Goal: Transaction & Acquisition: Purchase product/service

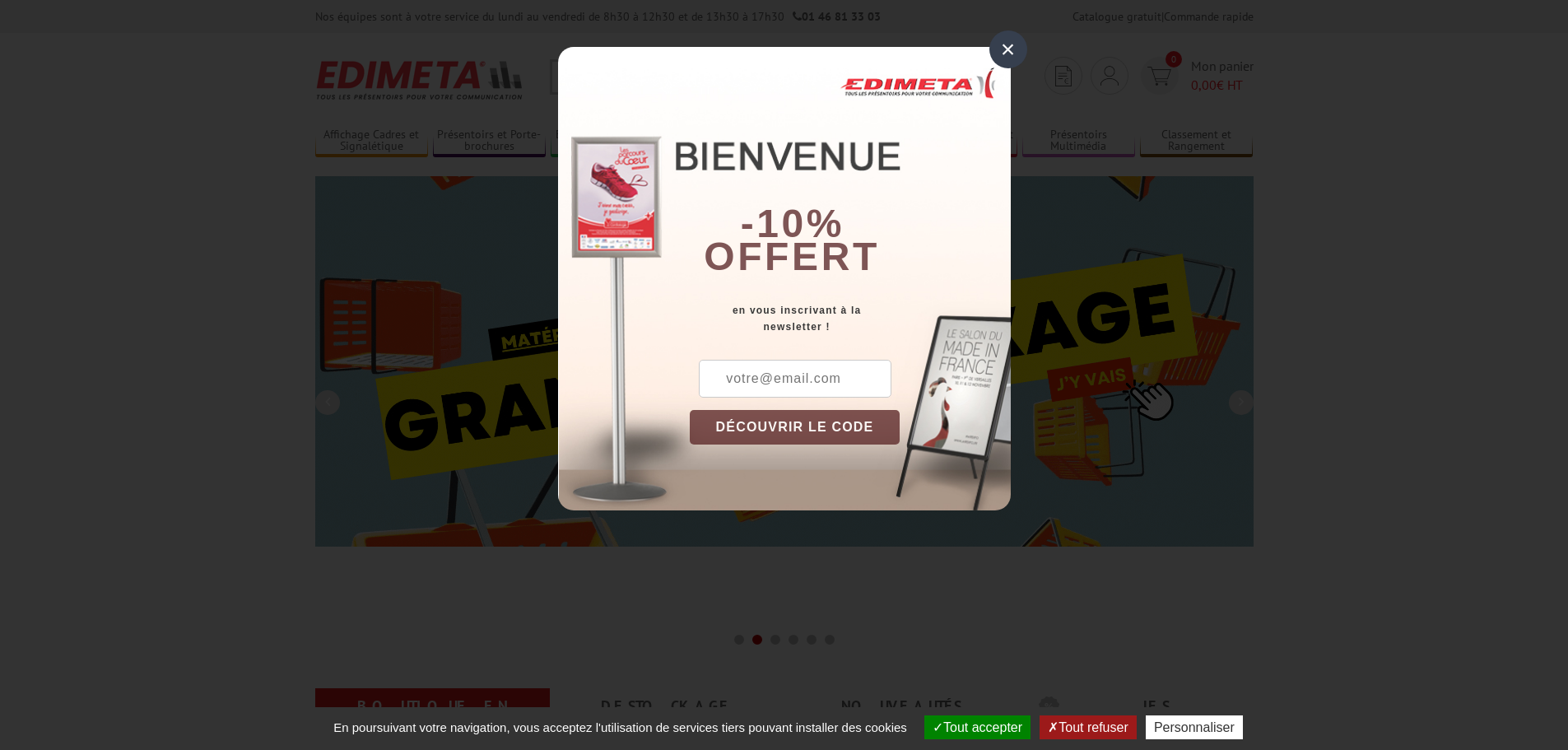
click at [1007, 47] on div "×" at bounding box center [1007, 48] width 38 height 38
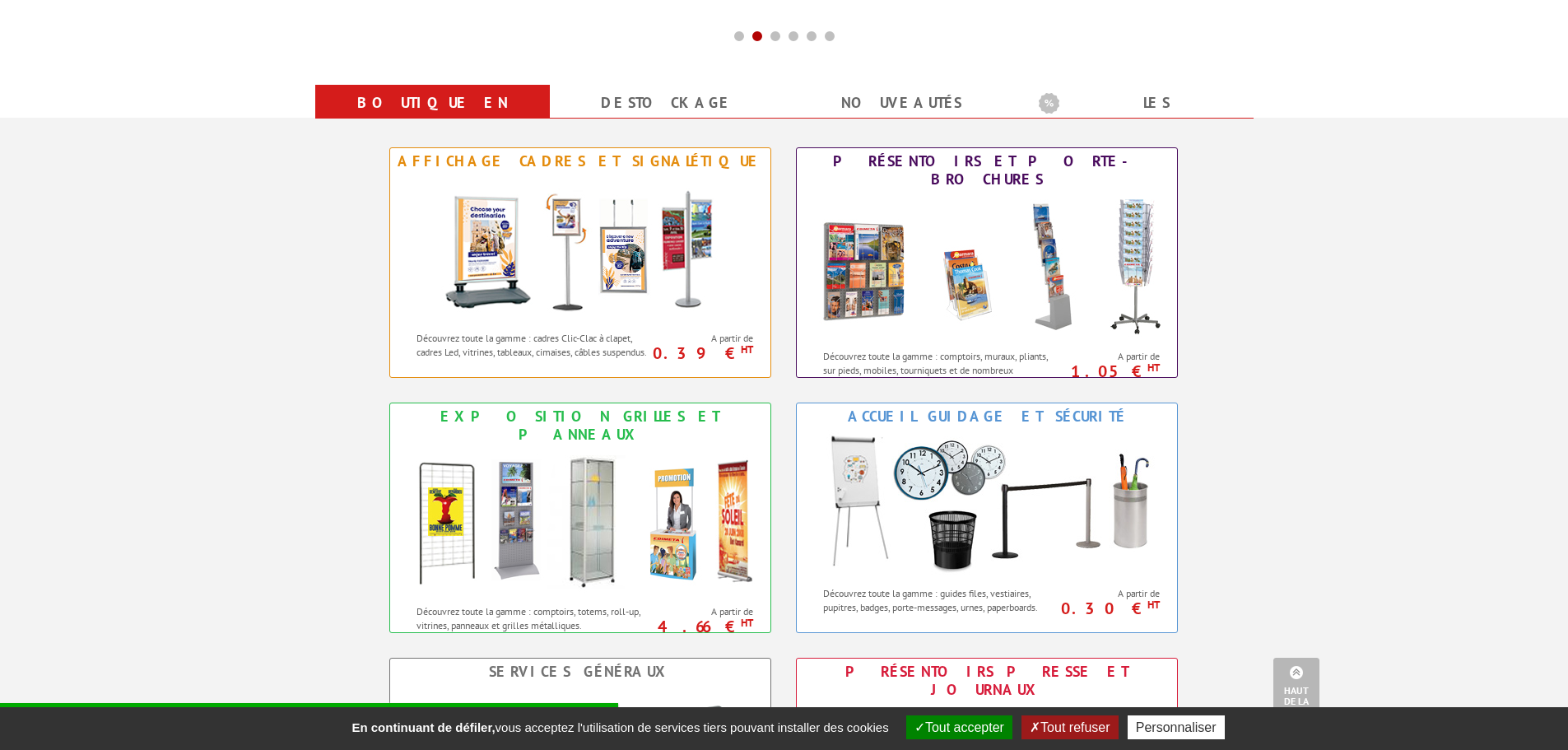
scroll to position [741, 0]
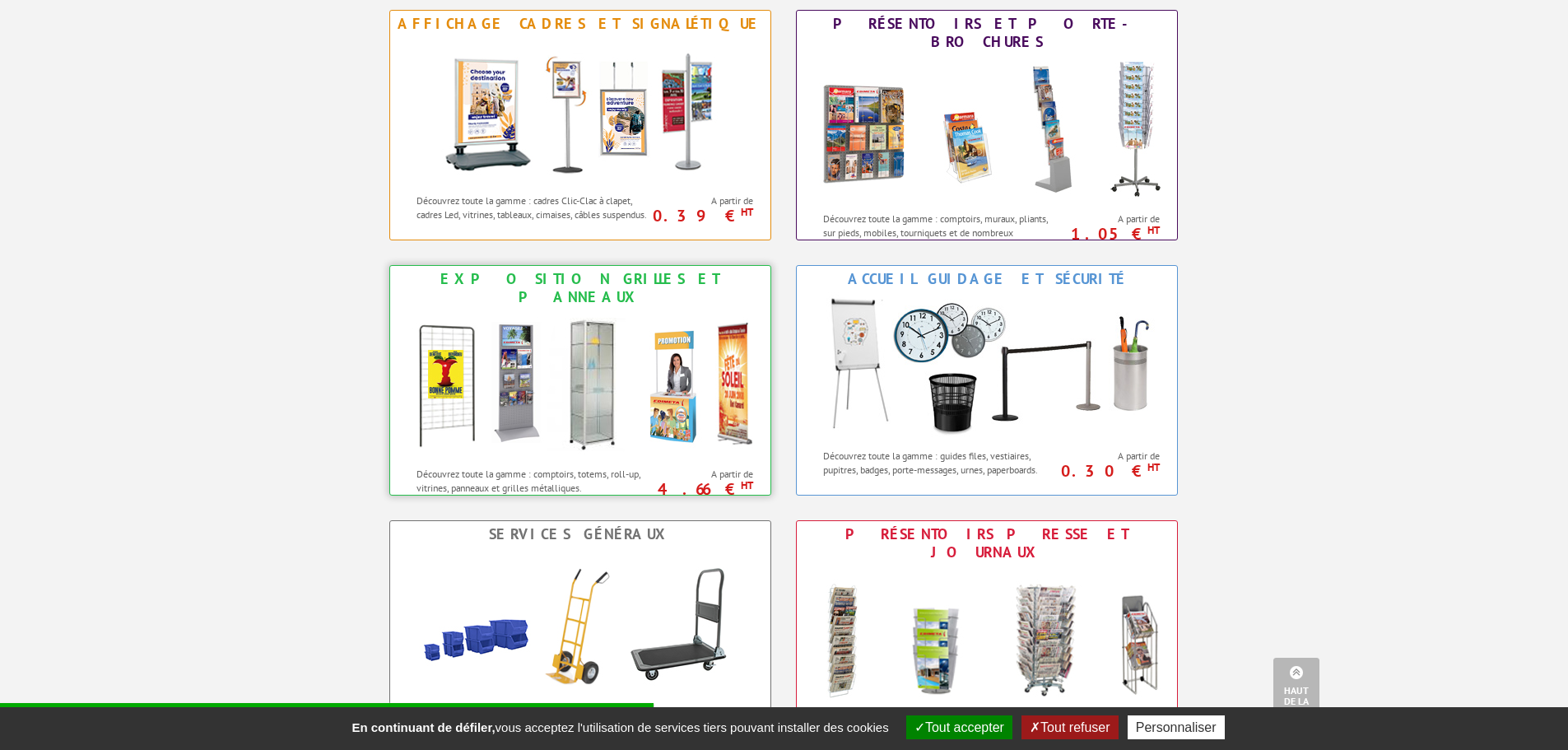
click at [489, 364] on img at bounding box center [580, 384] width 362 height 148
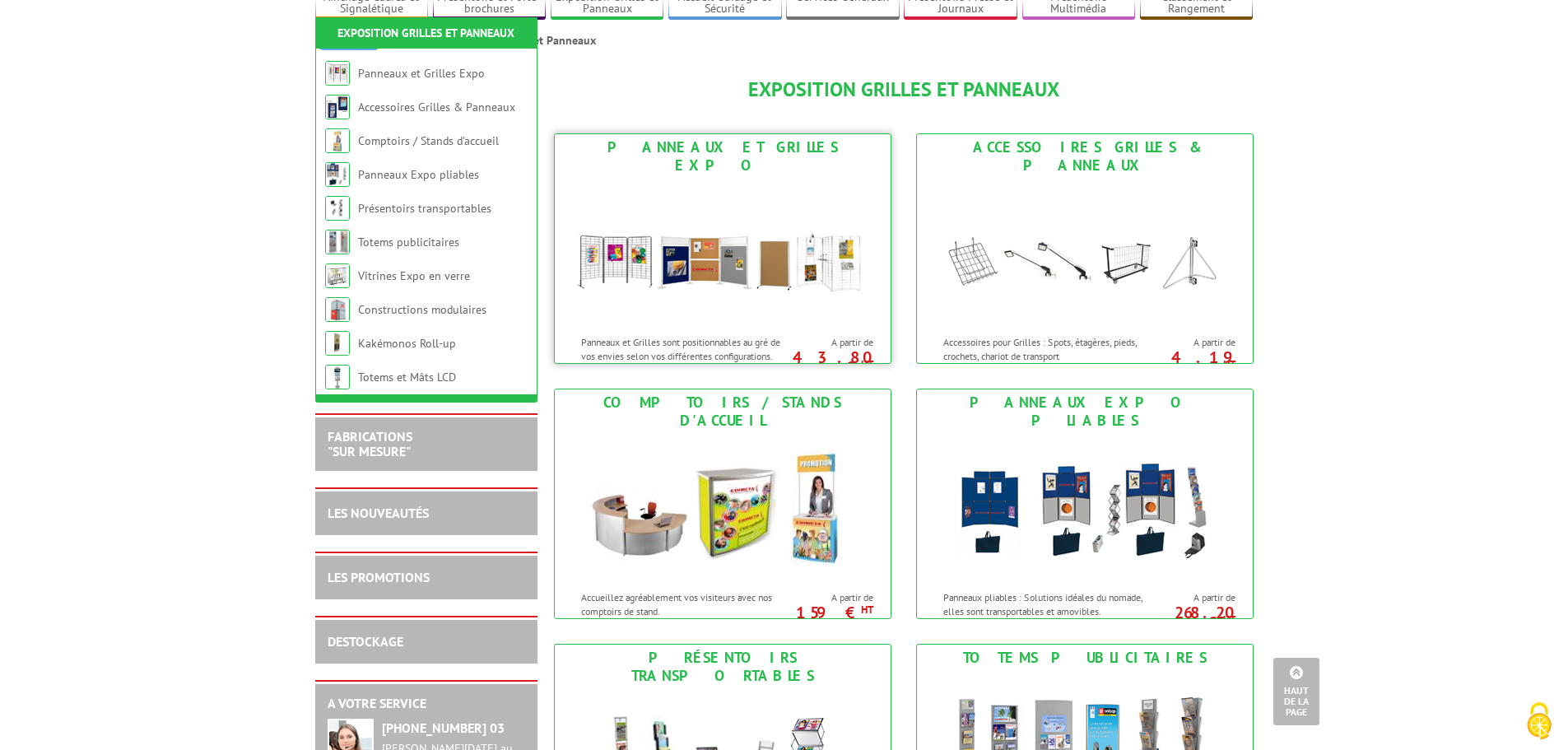
scroll to position [82, 0]
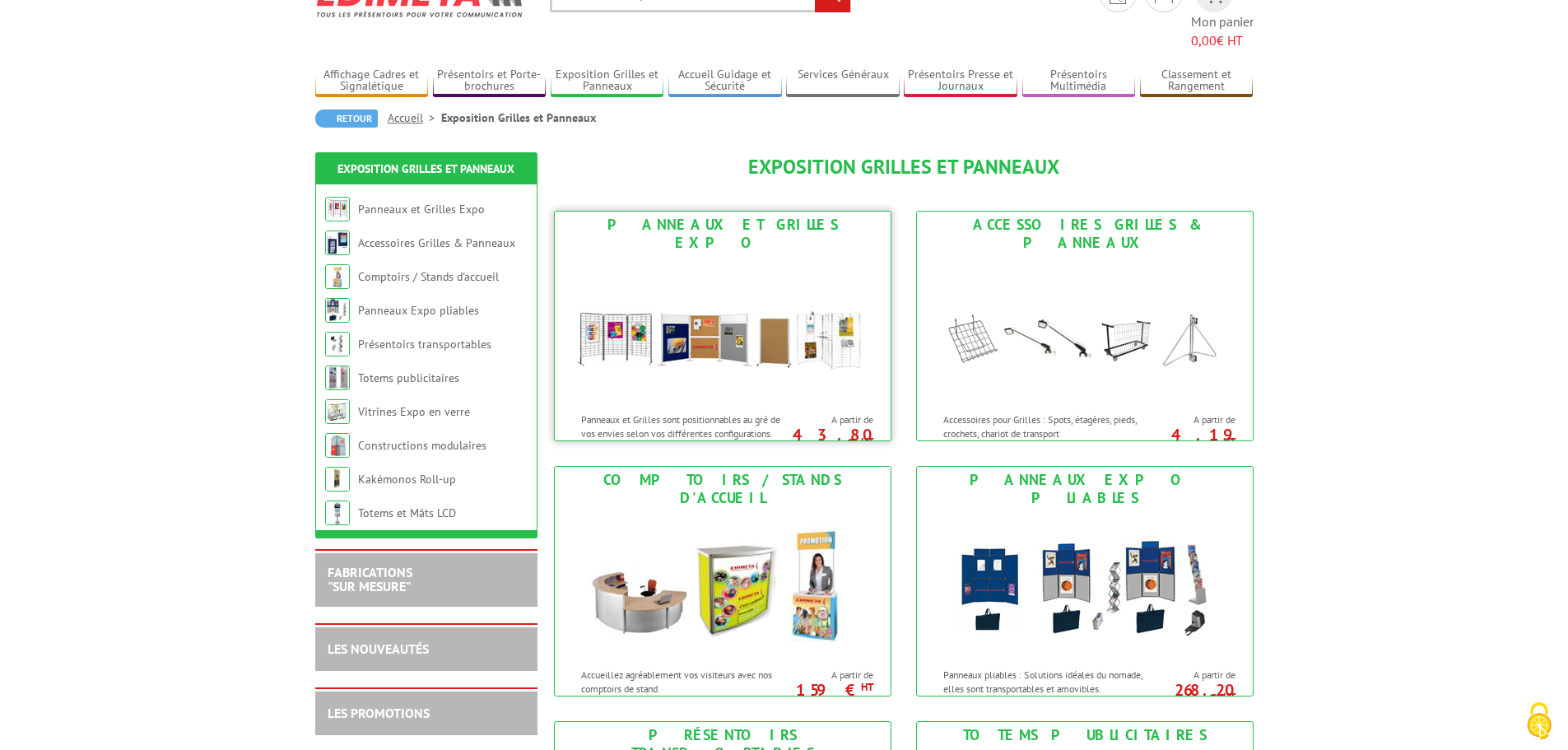
click at [616, 296] on img at bounding box center [723, 329] width 304 height 148
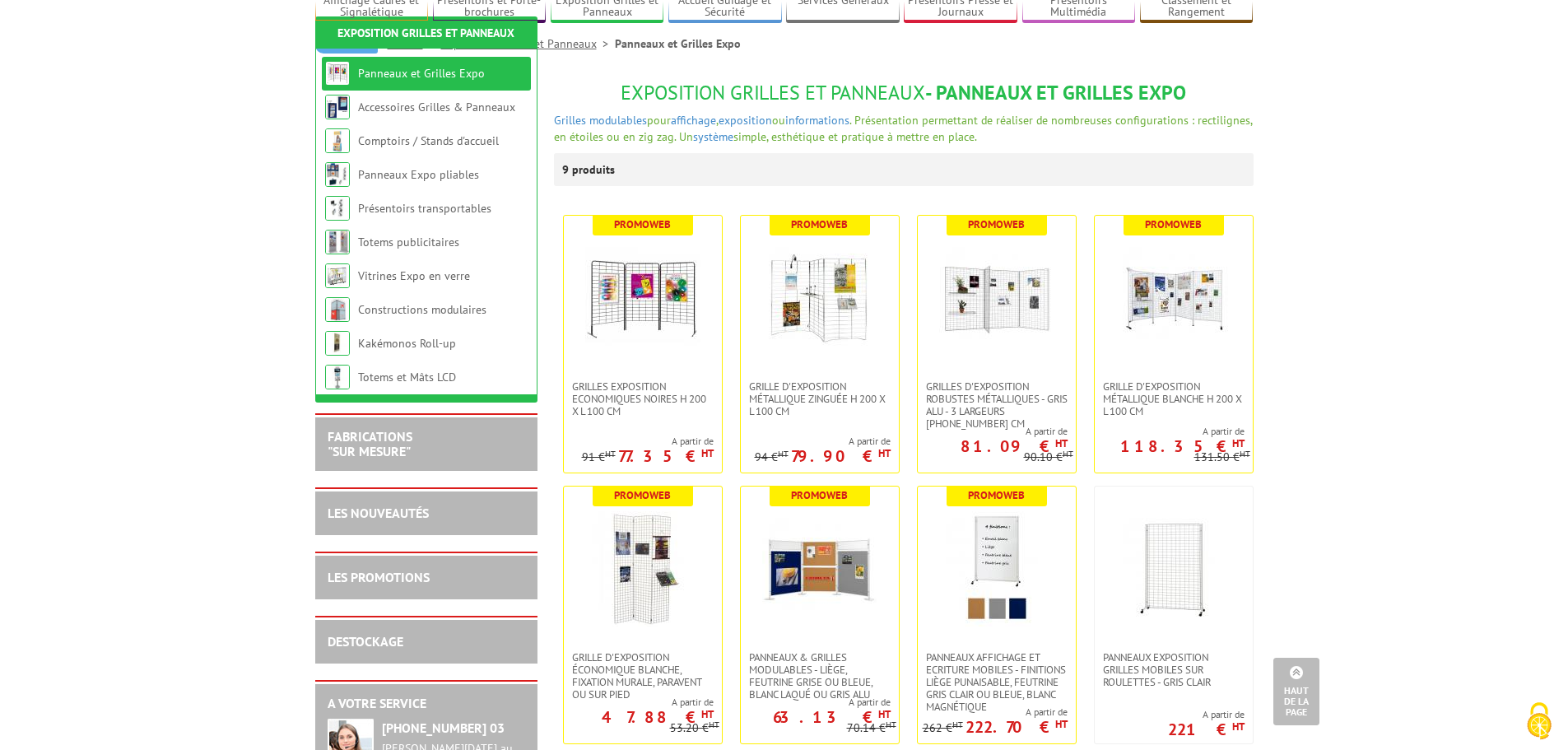
scroll to position [127, 0]
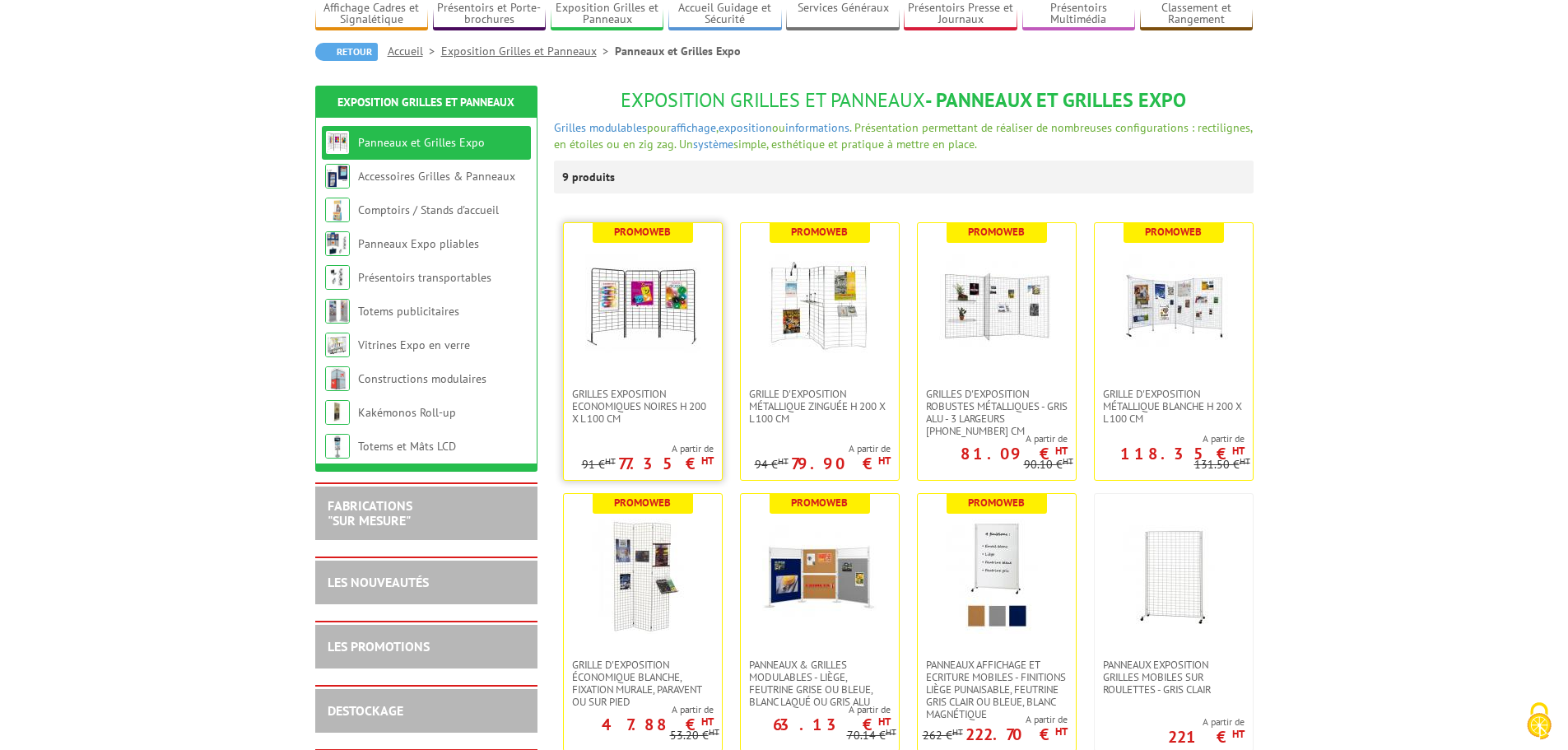
click at [645, 309] on img at bounding box center [642, 305] width 115 height 115
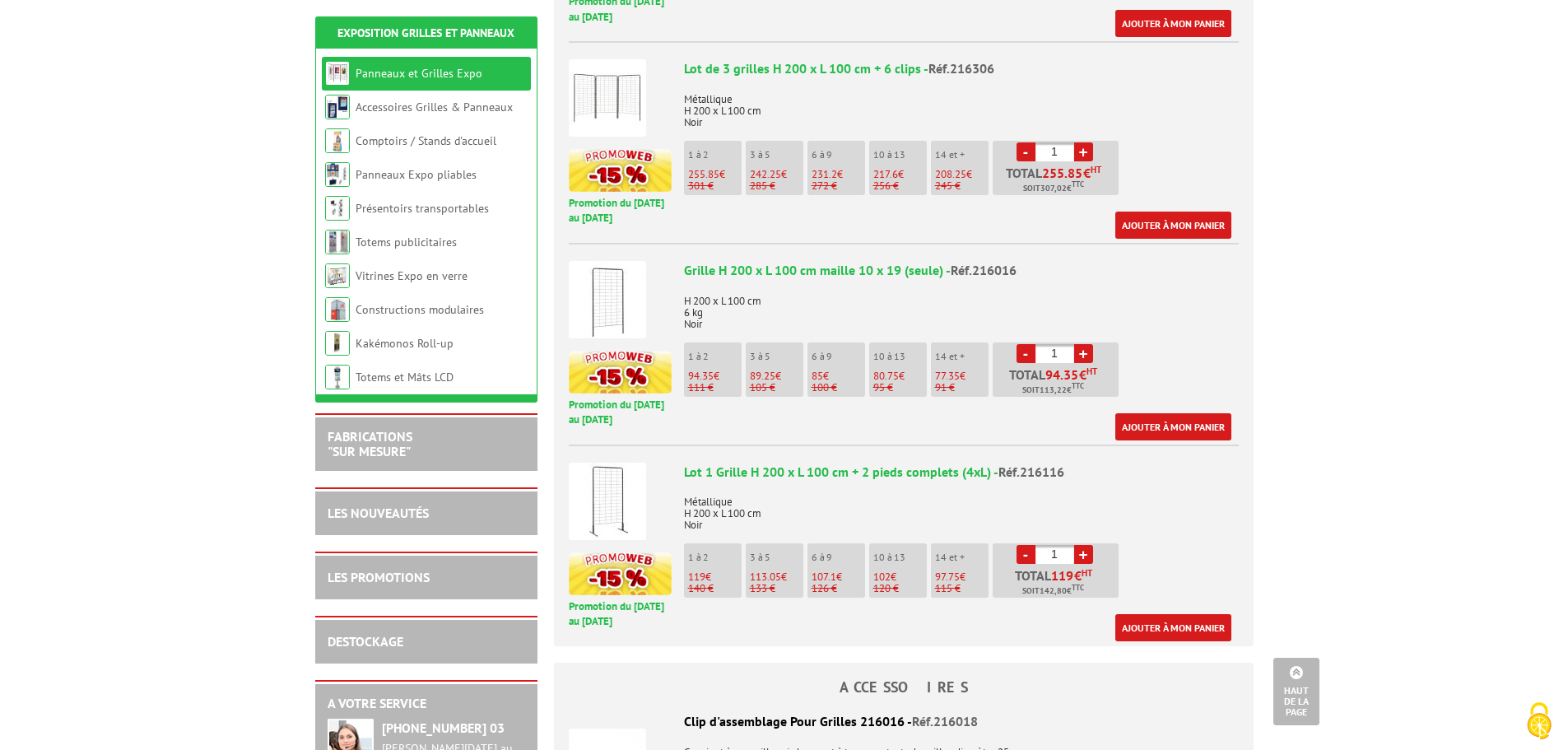
scroll to position [906, 0]
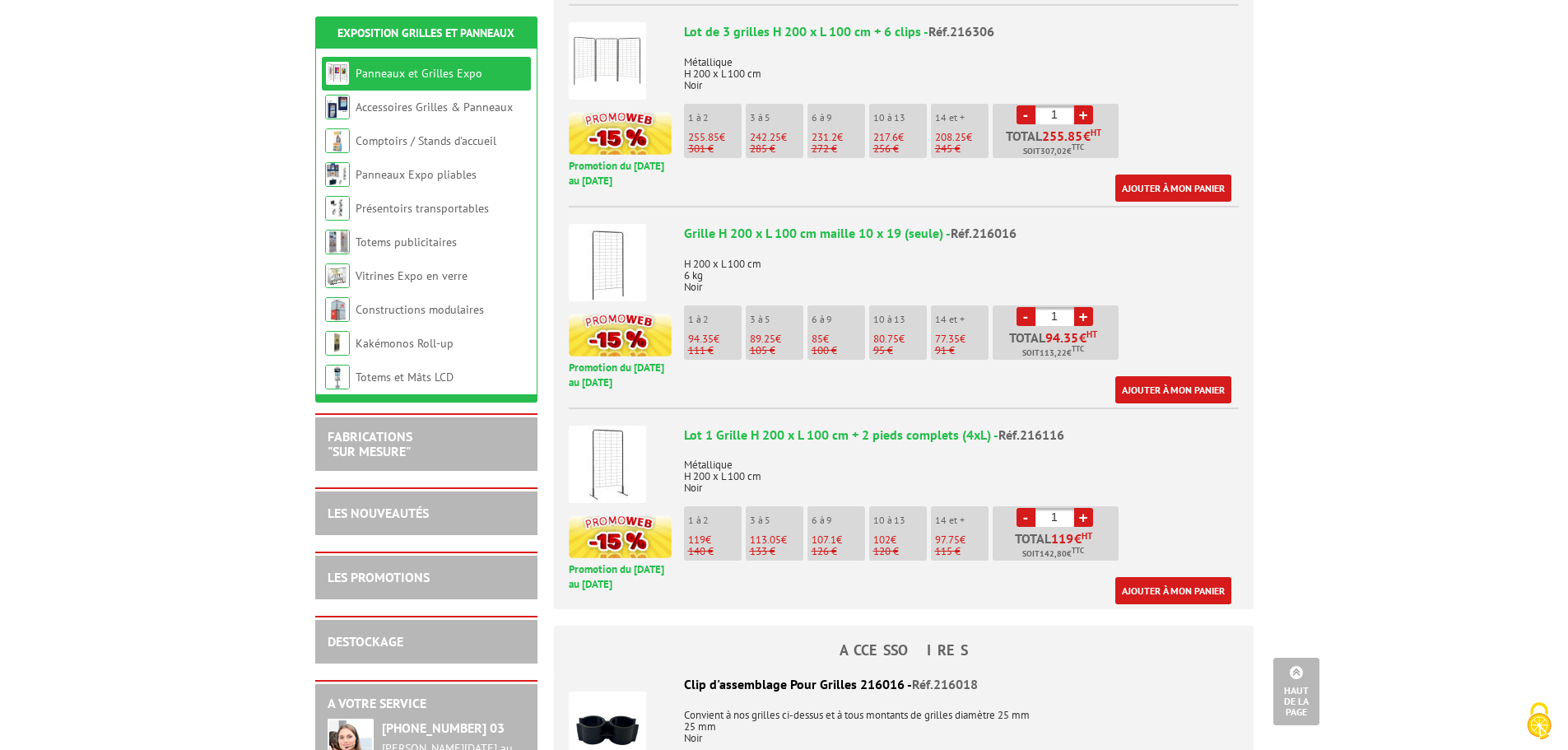
click at [948, 457] on p "Métallique H 200 x L 100 cm Noir" at bounding box center [961, 471] width 555 height 47
click at [1087, 508] on link "+" at bounding box center [1084, 517] width 19 height 19
type input "2"
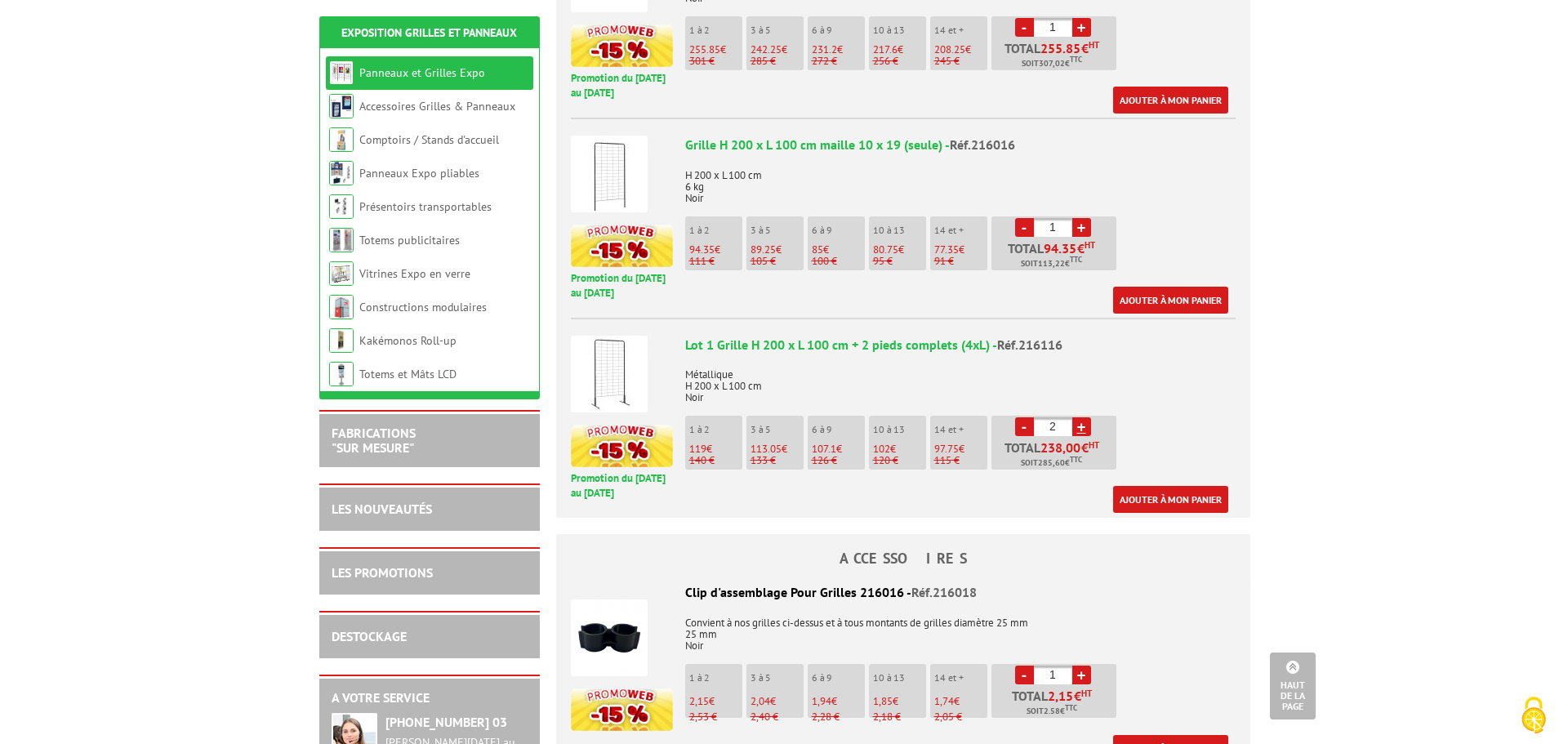
scroll to position [980, 0]
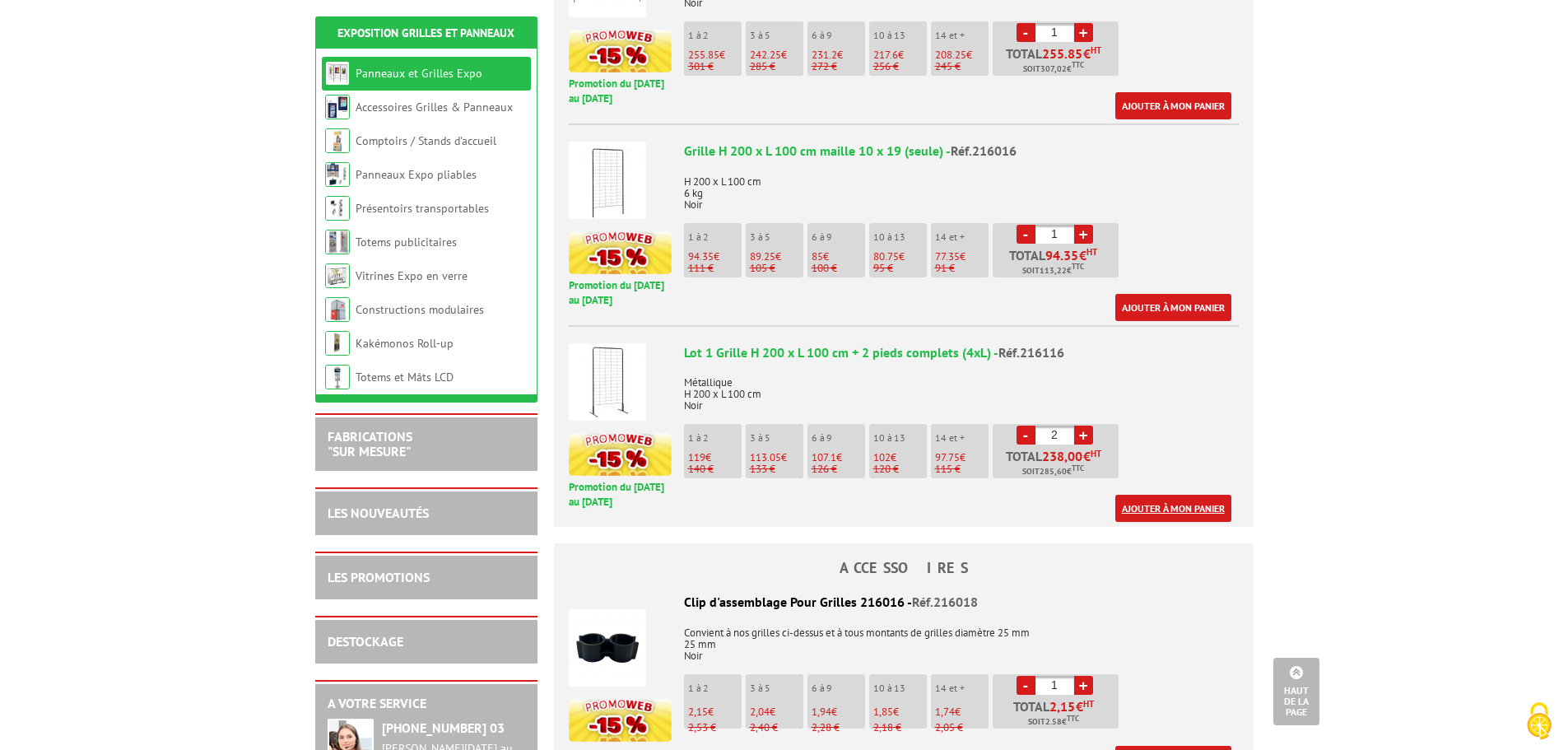
click at [1153, 500] on link "Ajouter à mon panier" at bounding box center [1173, 509] width 116 height 27
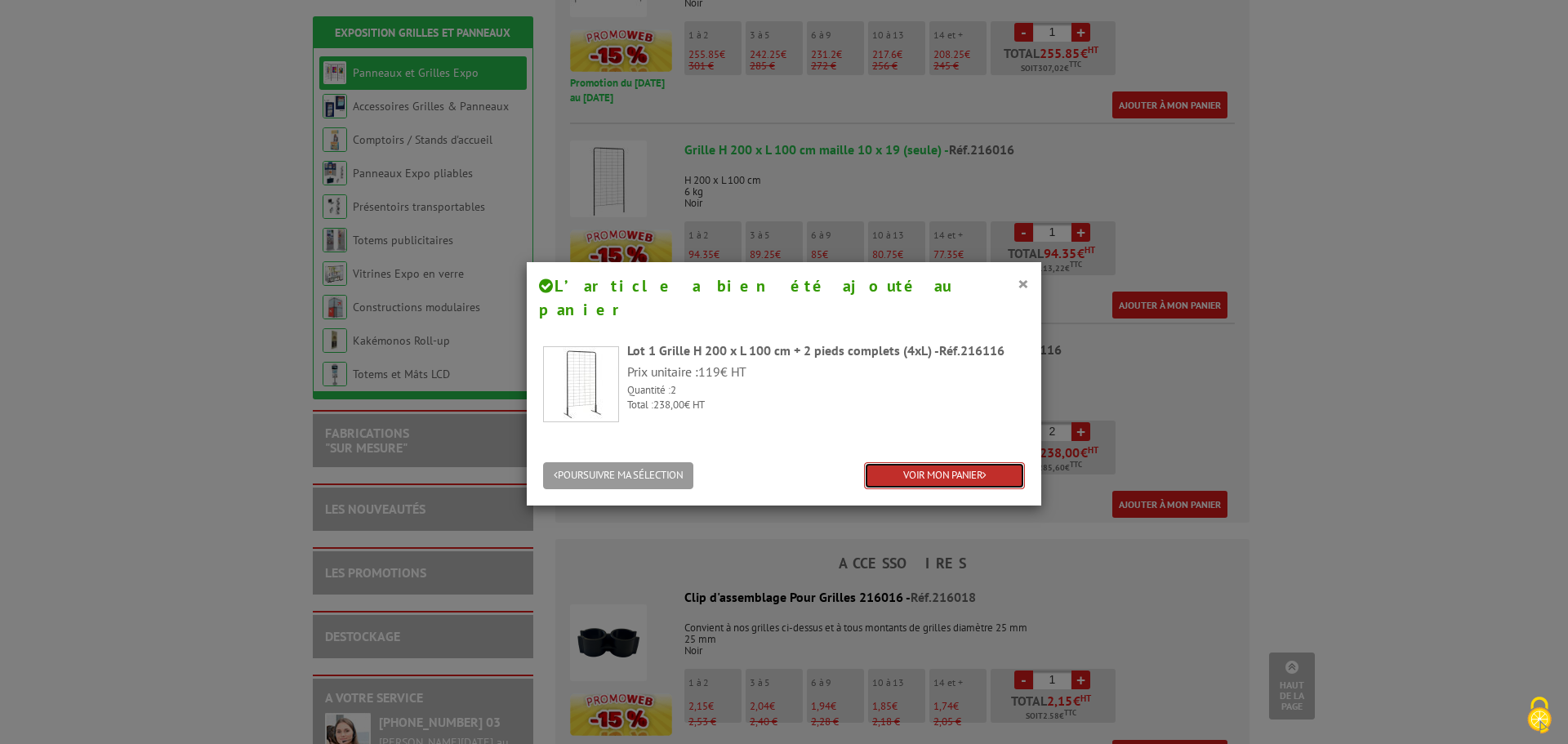
click at [926, 462] on link "VOIR MON PANIER" at bounding box center [943, 476] width 160 height 27
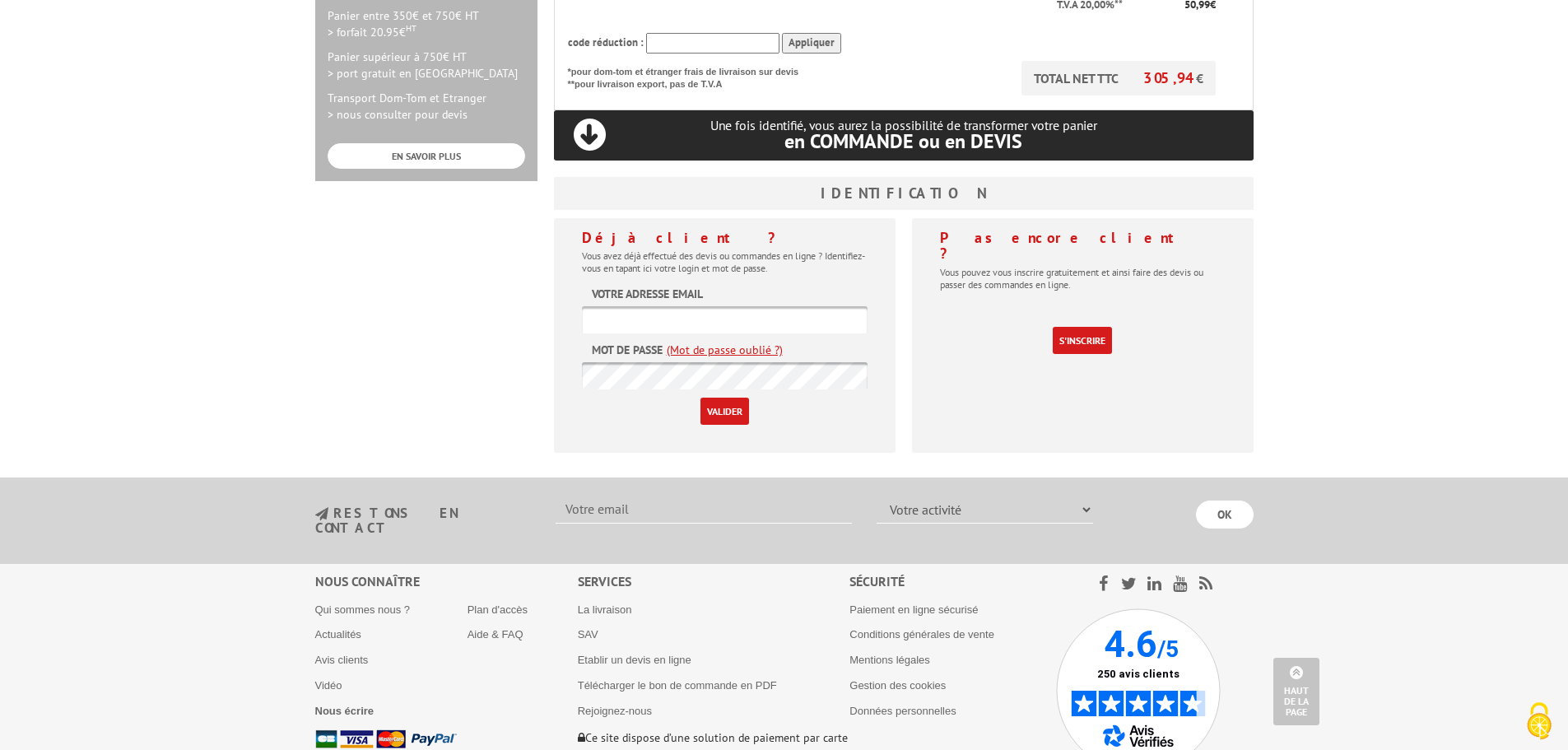
scroll to position [577, 0]
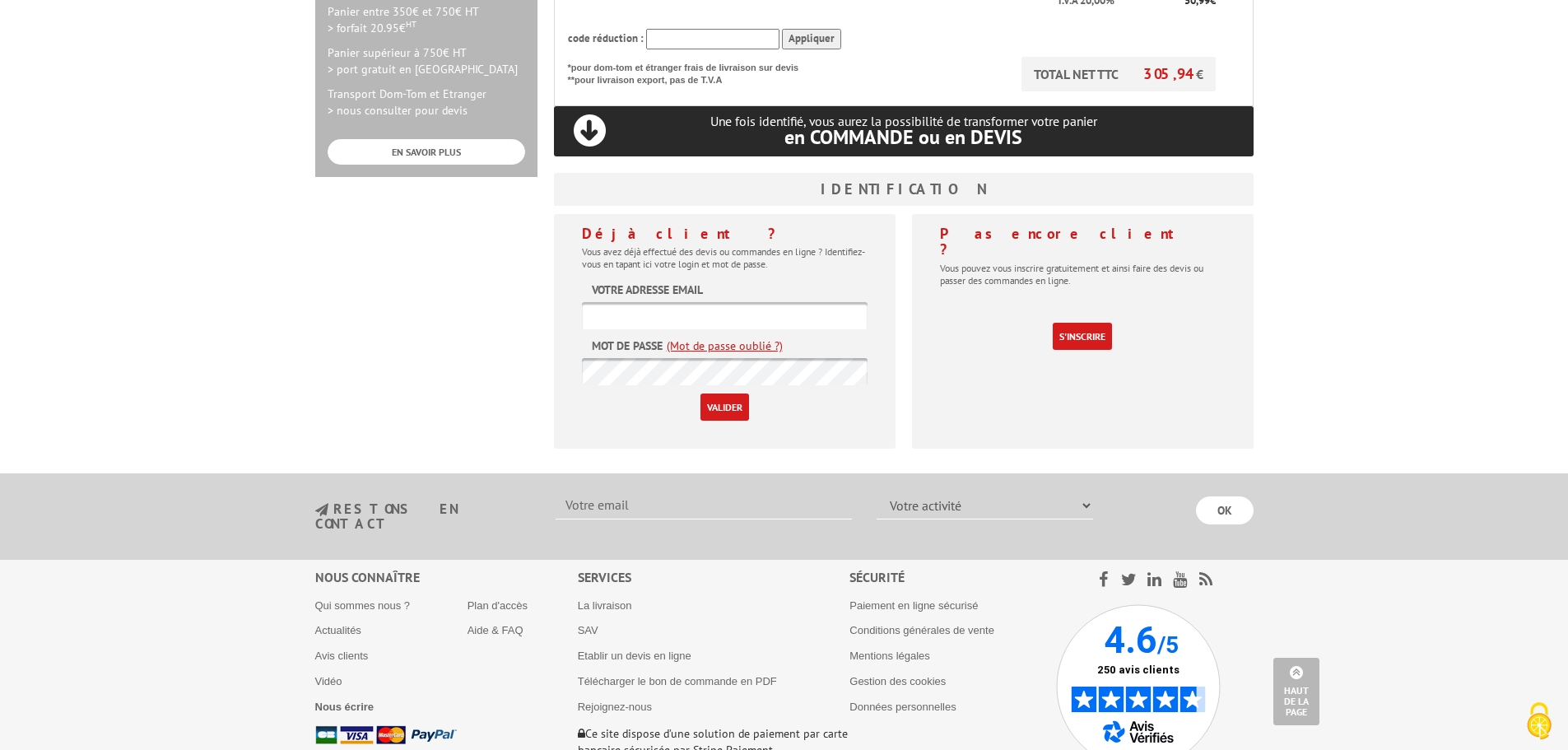
type input "[PERSON_NAME][EMAIL_ADDRESS][DOMAIN_NAME]"
click at [720, 393] on input "Valider" at bounding box center [724, 407] width 48 height 27
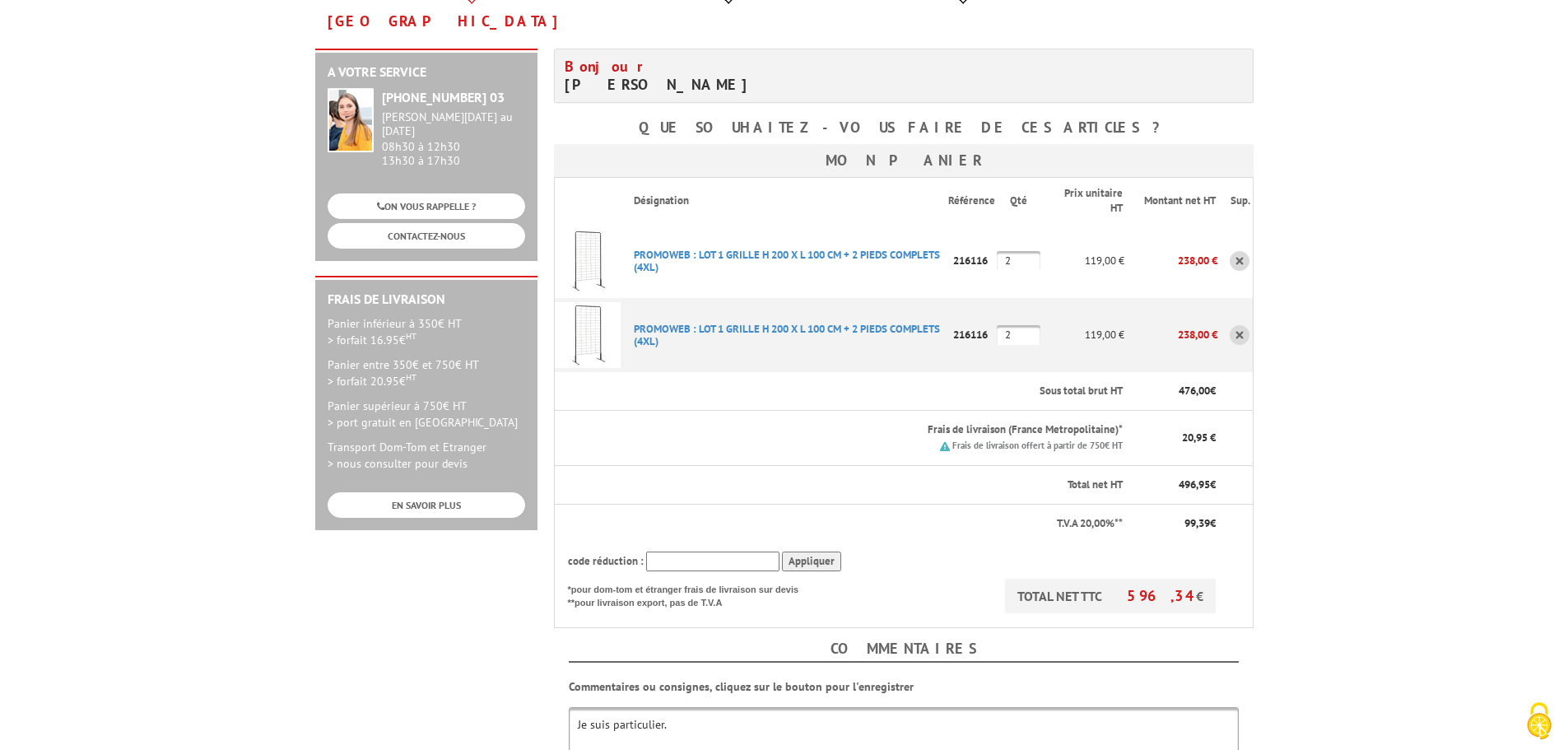
scroll to position [247, 0]
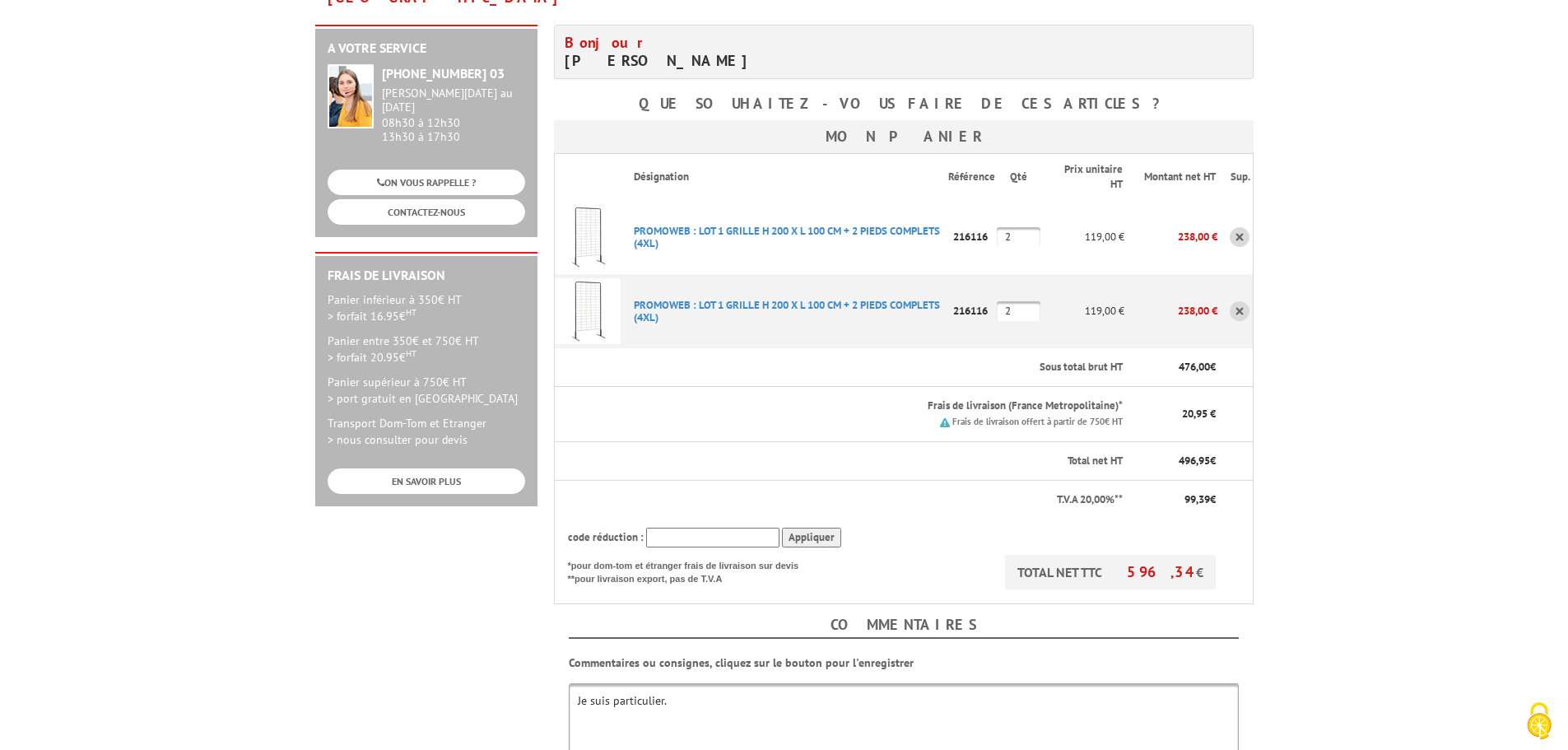
click at [1241, 301] on link at bounding box center [1240, 311] width 19 height 19
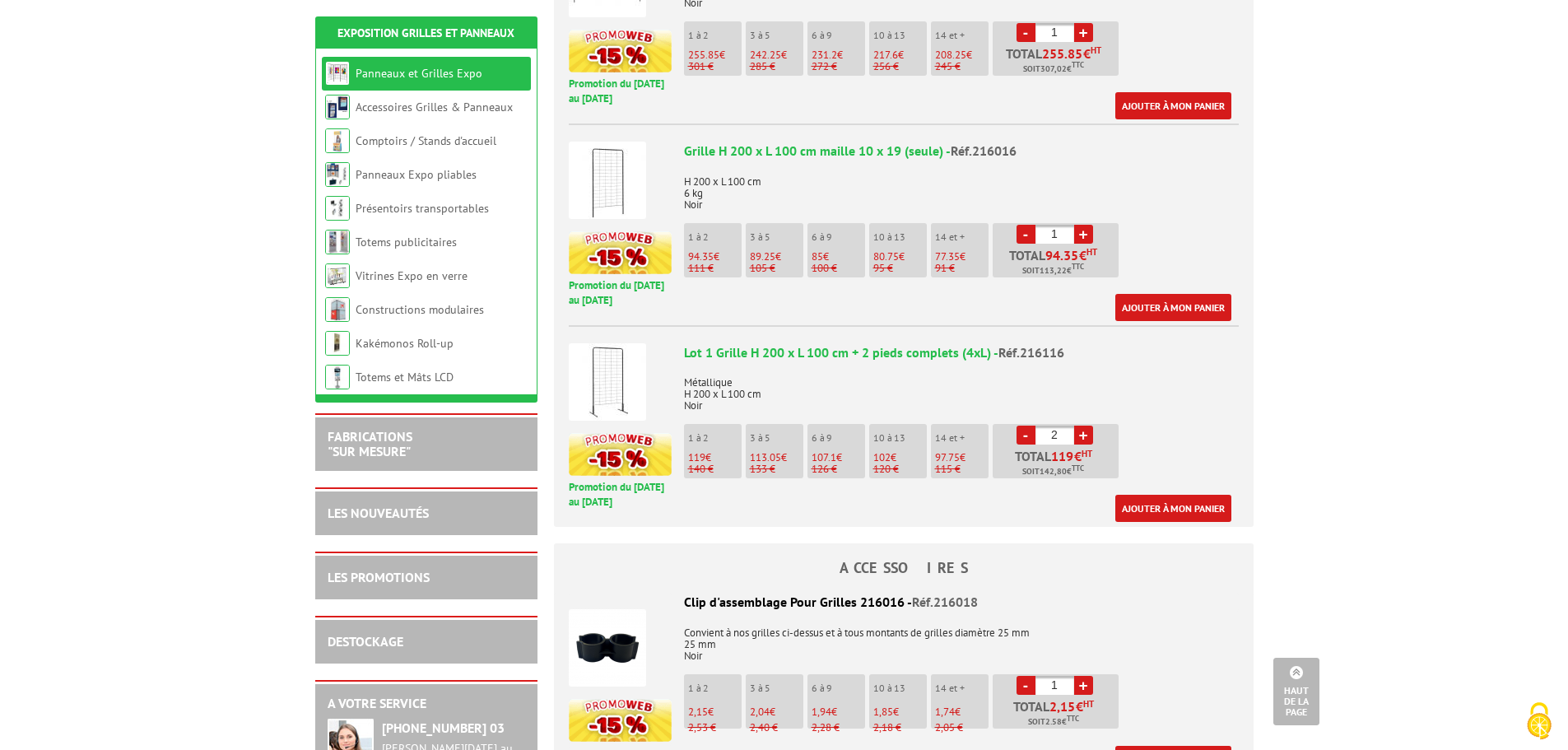
click at [1083, 425] on link "+" at bounding box center [1084, 435] width 19 height 19
click at [1022, 425] on link "-" at bounding box center [1026, 435] width 19 height 19
type input "2"
click at [1191, 495] on link "Ajouter à mon panier" at bounding box center [1173, 509] width 116 height 27
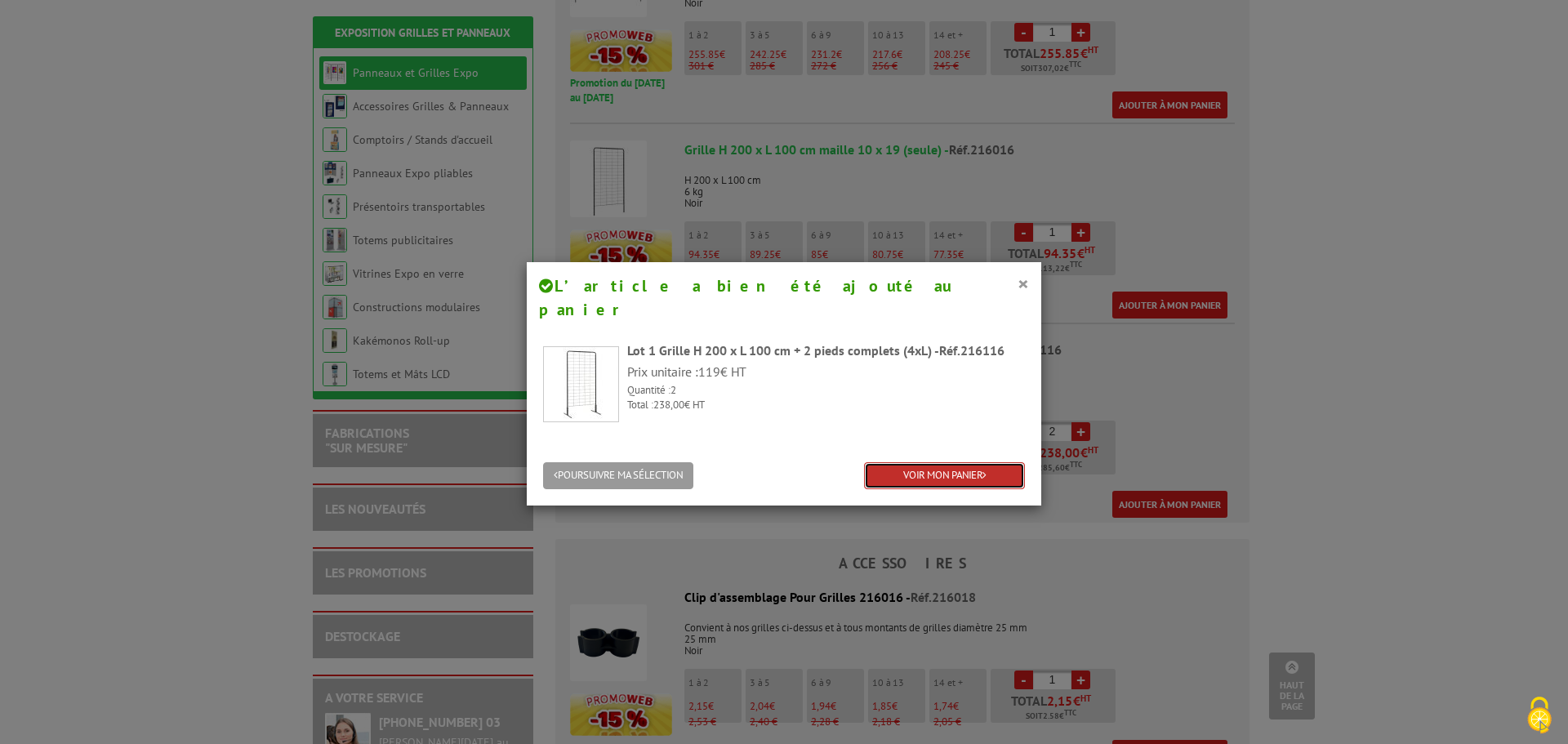
click at [902, 462] on link "VOIR MON PANIER" at bounding box center [943, 476] width 160 height 27
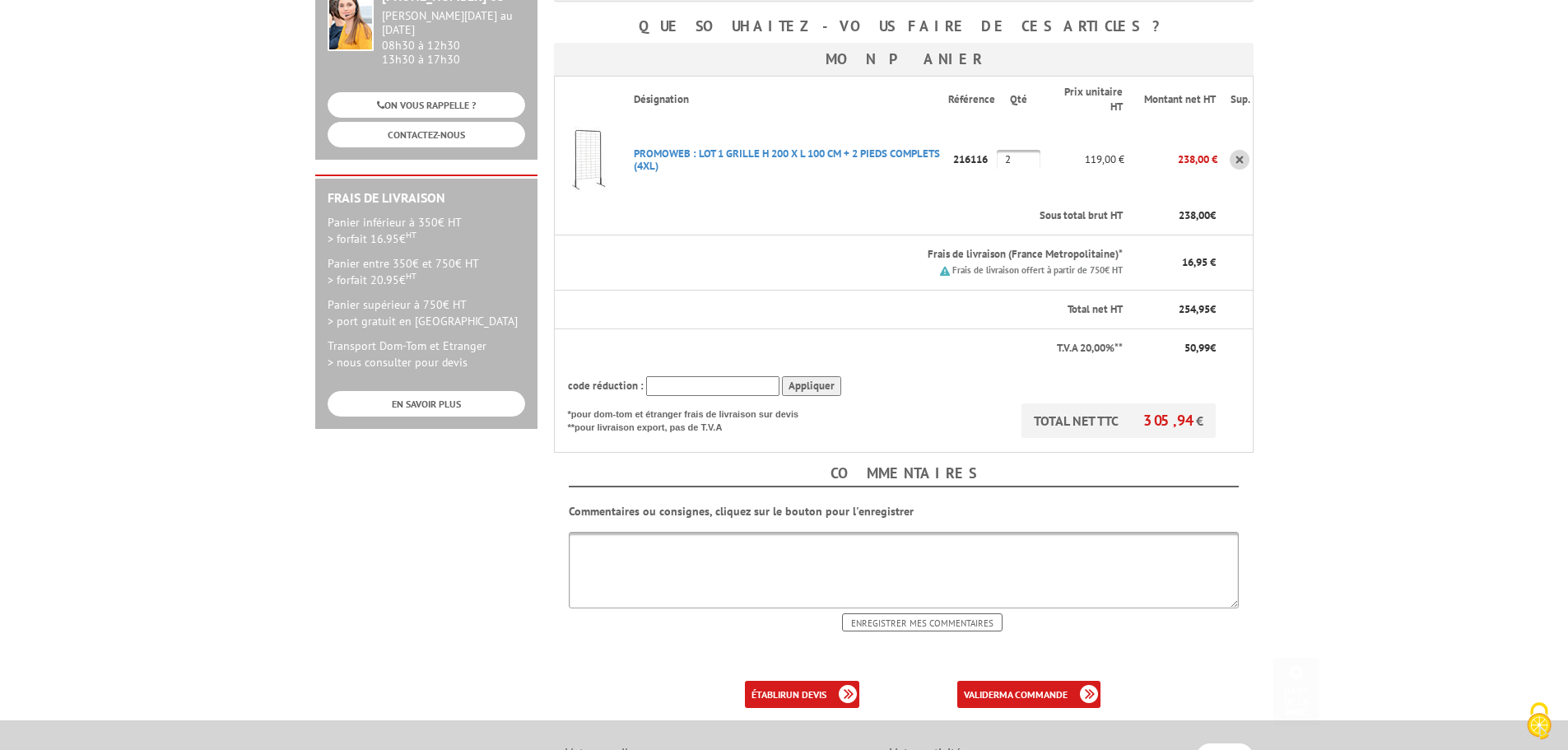
scroll to position [412, 0]
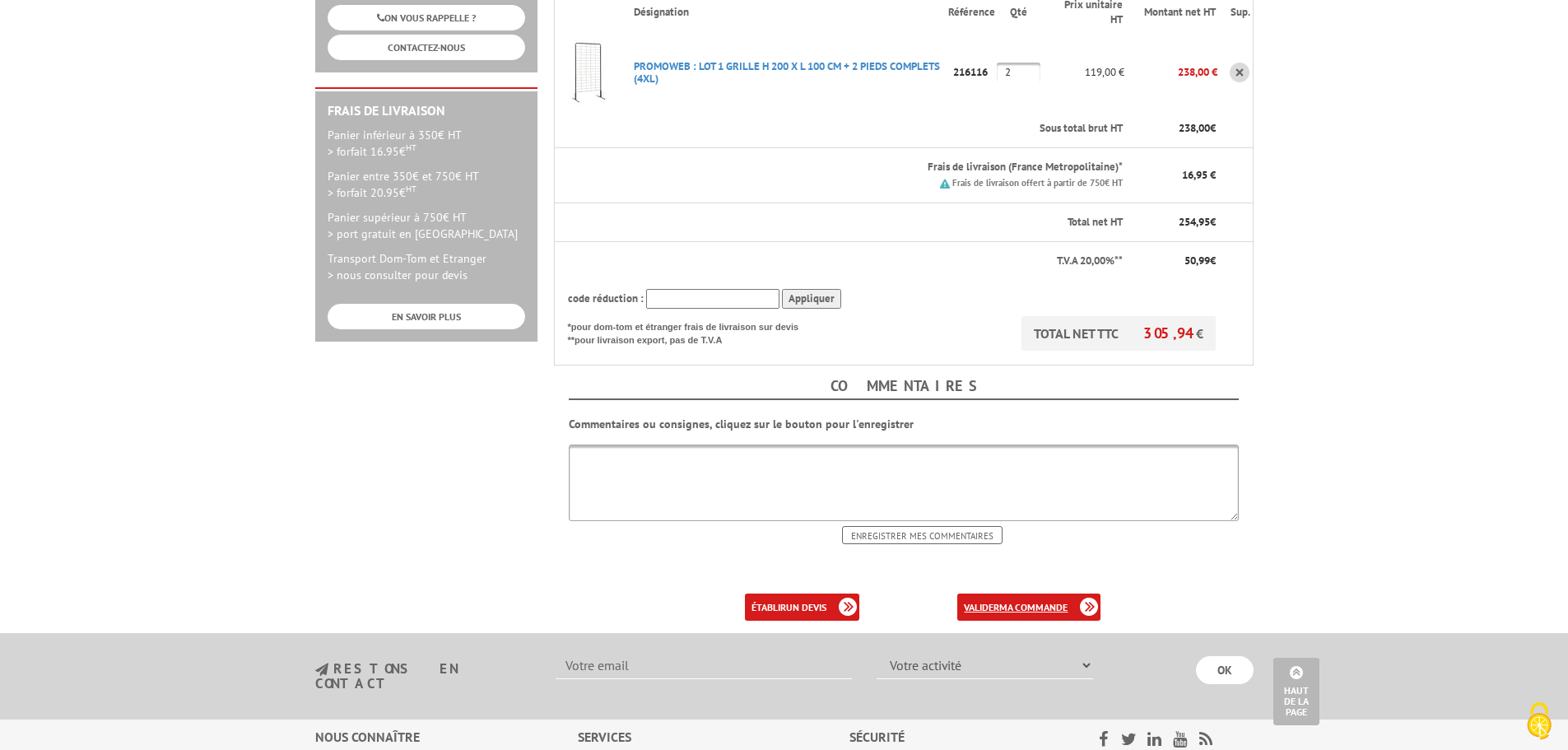
click at [995, 594] on link "valider ma commande" at bounding box center [1029, 608] width 143 height 27
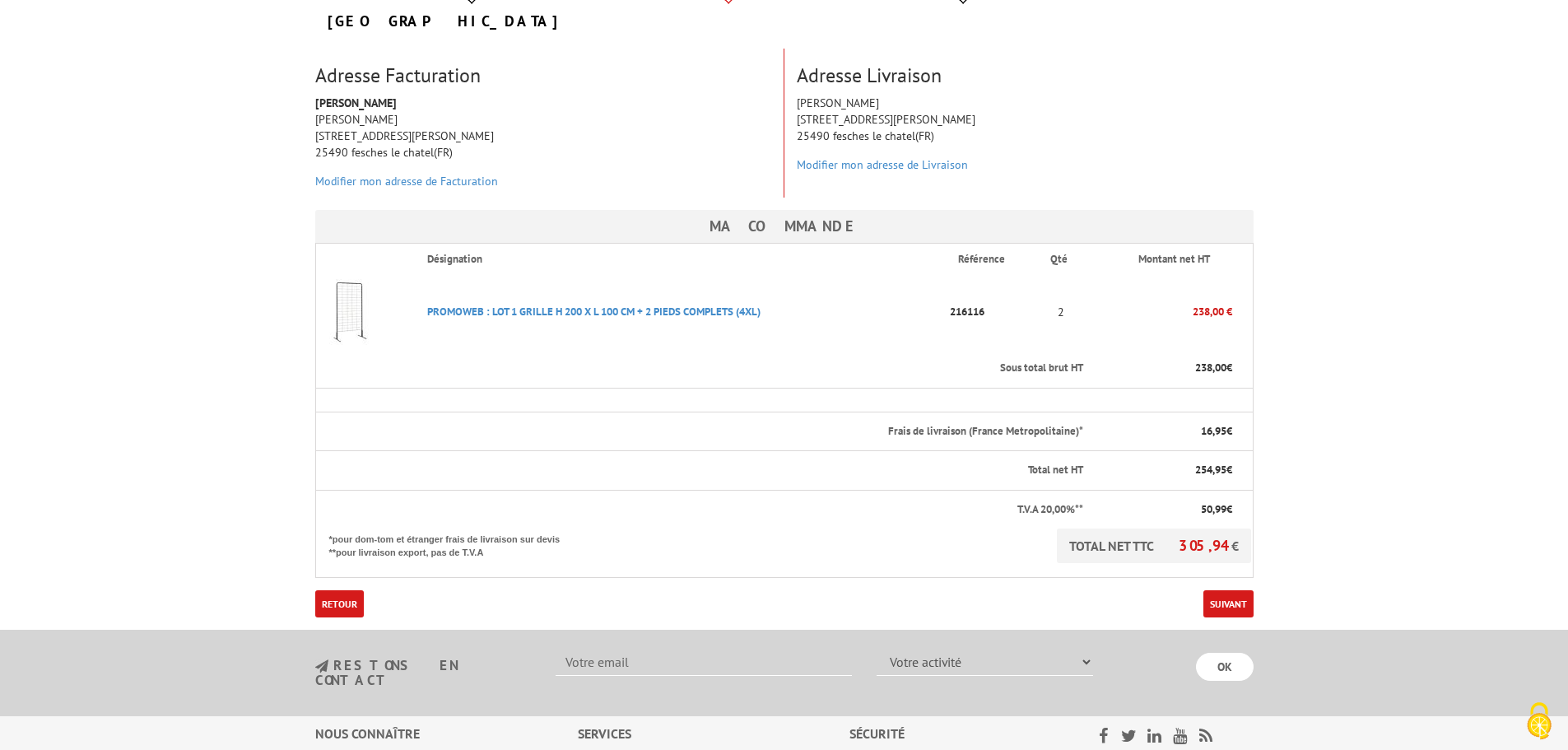
scroll to position [247, 0]
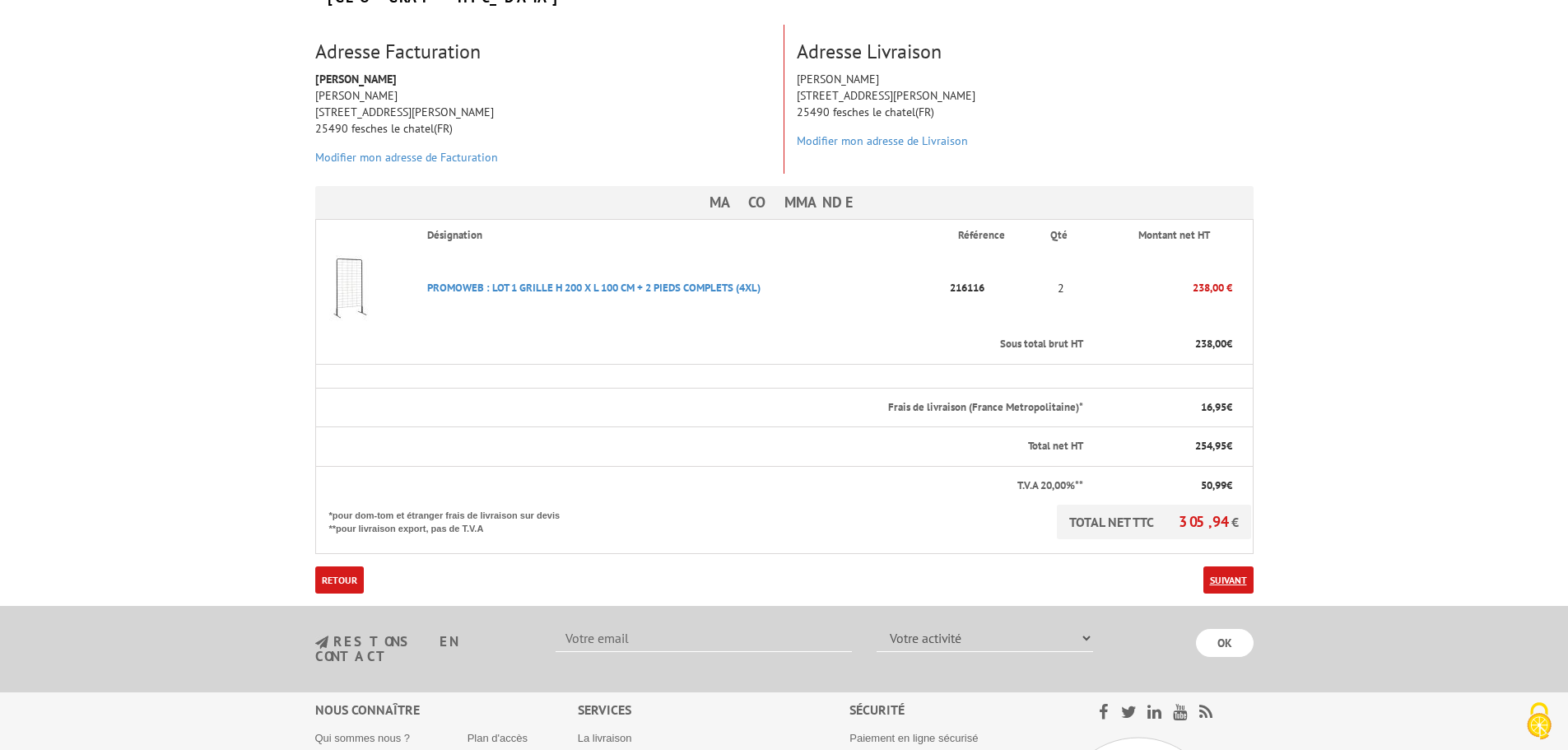
click at [1234, 567] on link "Suivant" at bounding box center [1228, 580] width 50 height 27
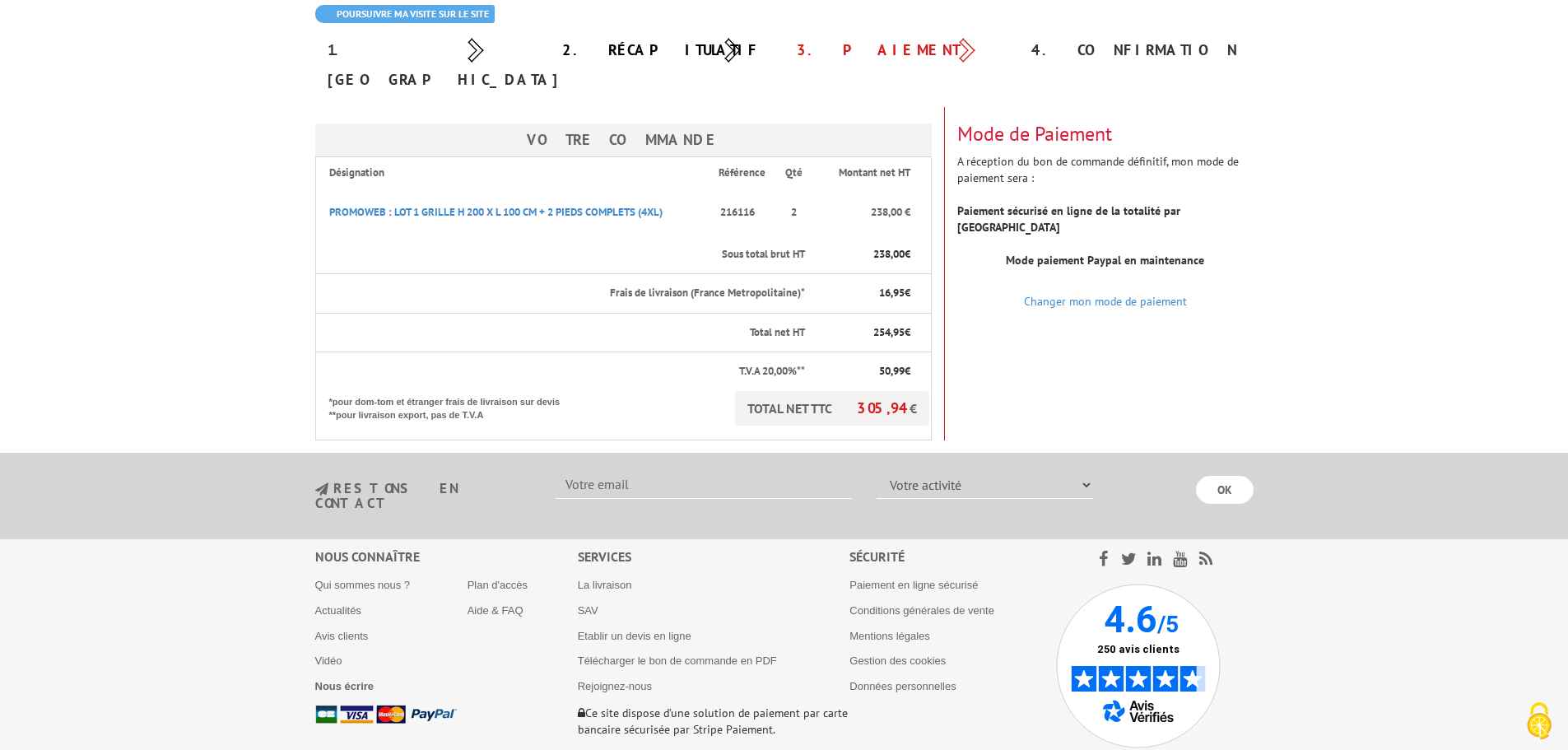
scroll to position [82, 0]
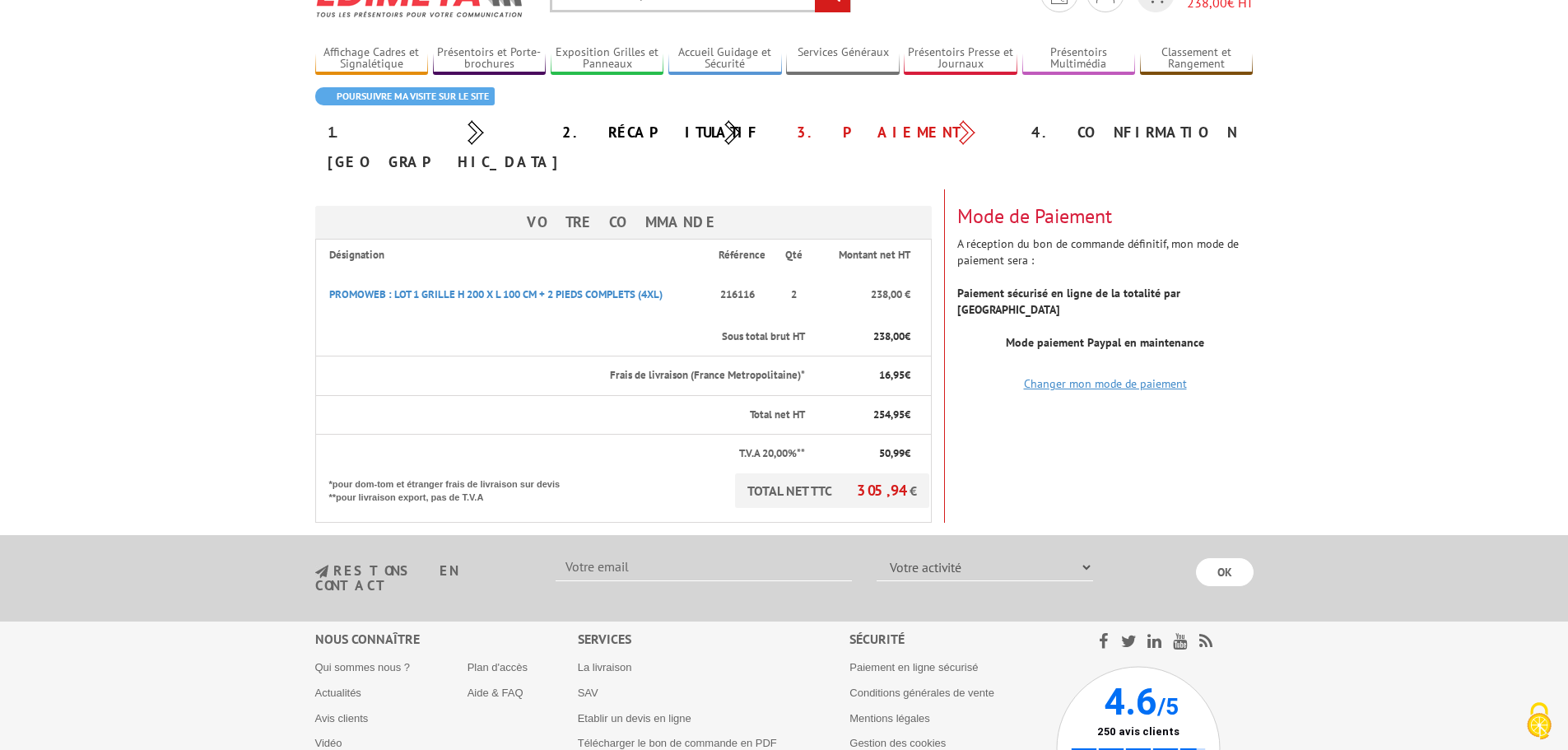
click at [1106, 376] on link "Changer mon mode de paiement" at bounding box center [1105, 383] width 163 height 15
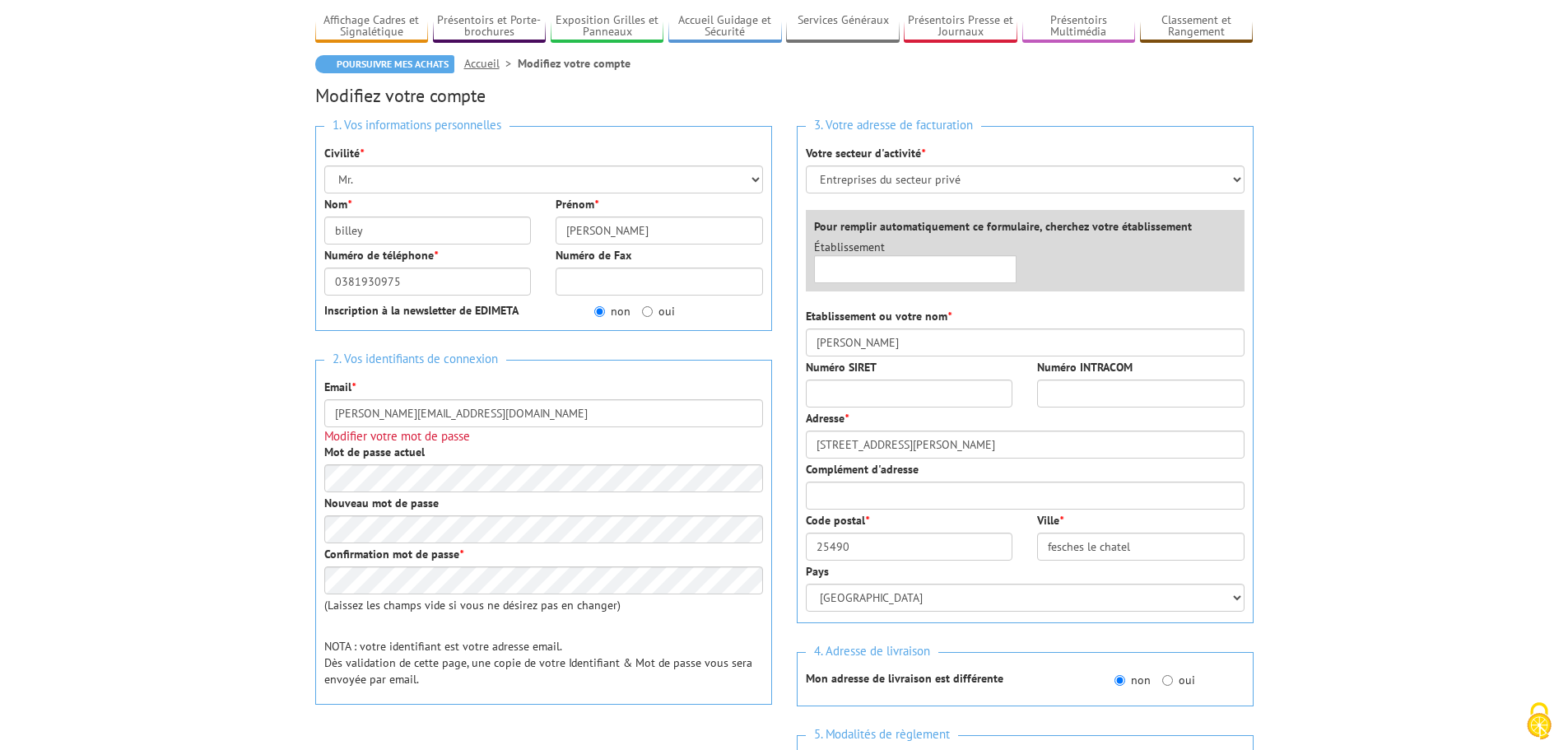
scroll to position [82, 0]
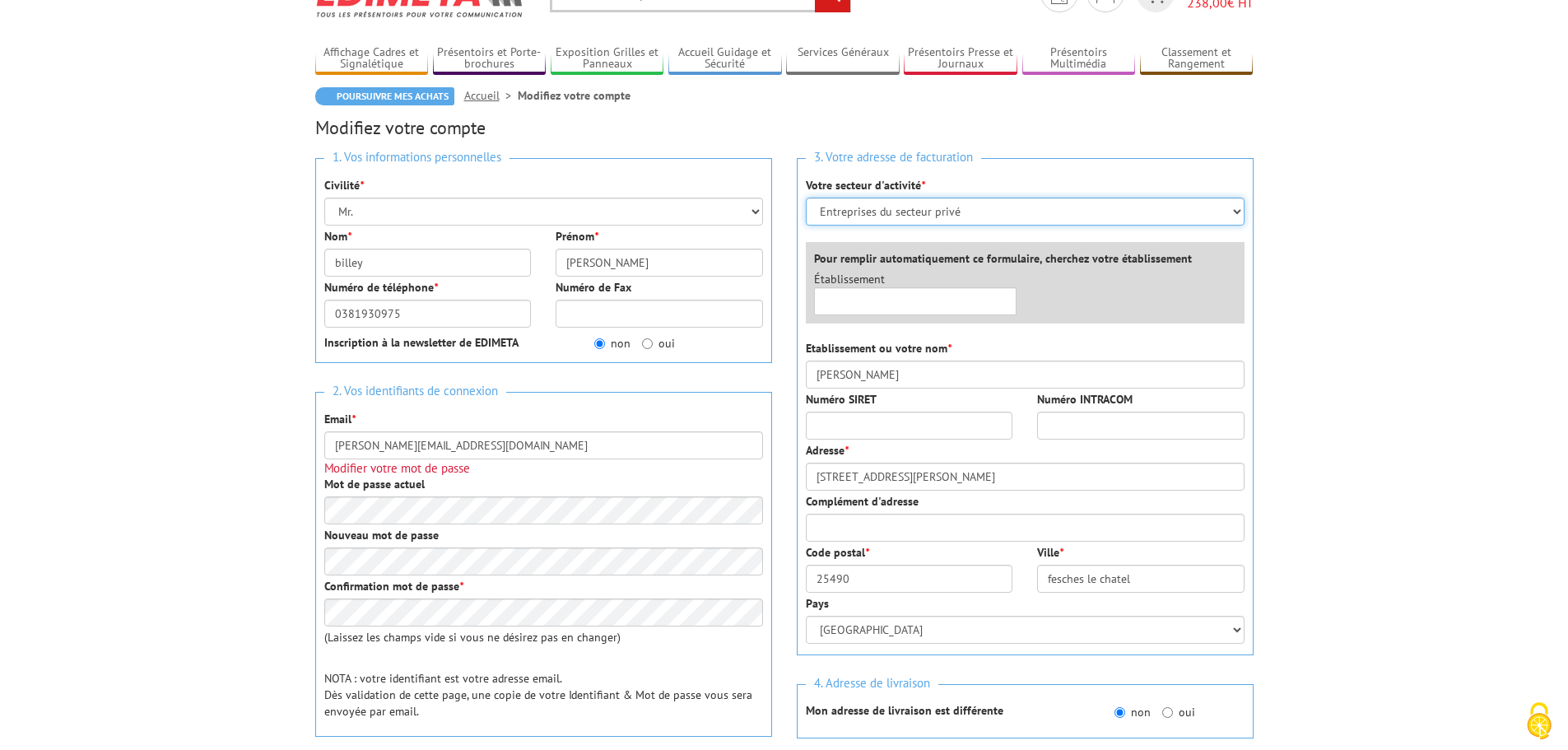
click at [1234, 208] on select "Sélectionner votre secteur d'activité Administrations et collectivités Magasins…" at bounding box center [1025, 211] width 439 height 28
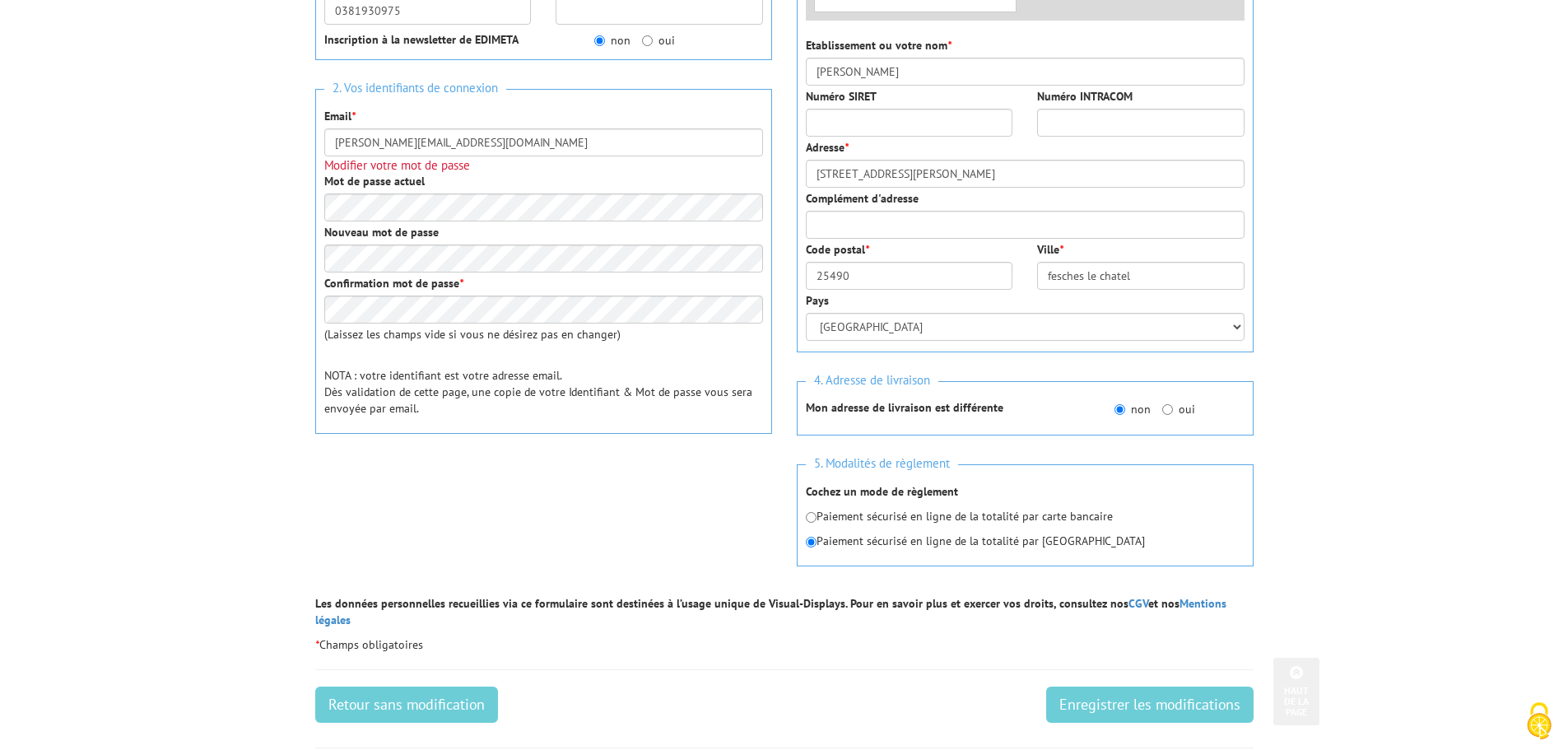
scroll to position [412, 0]
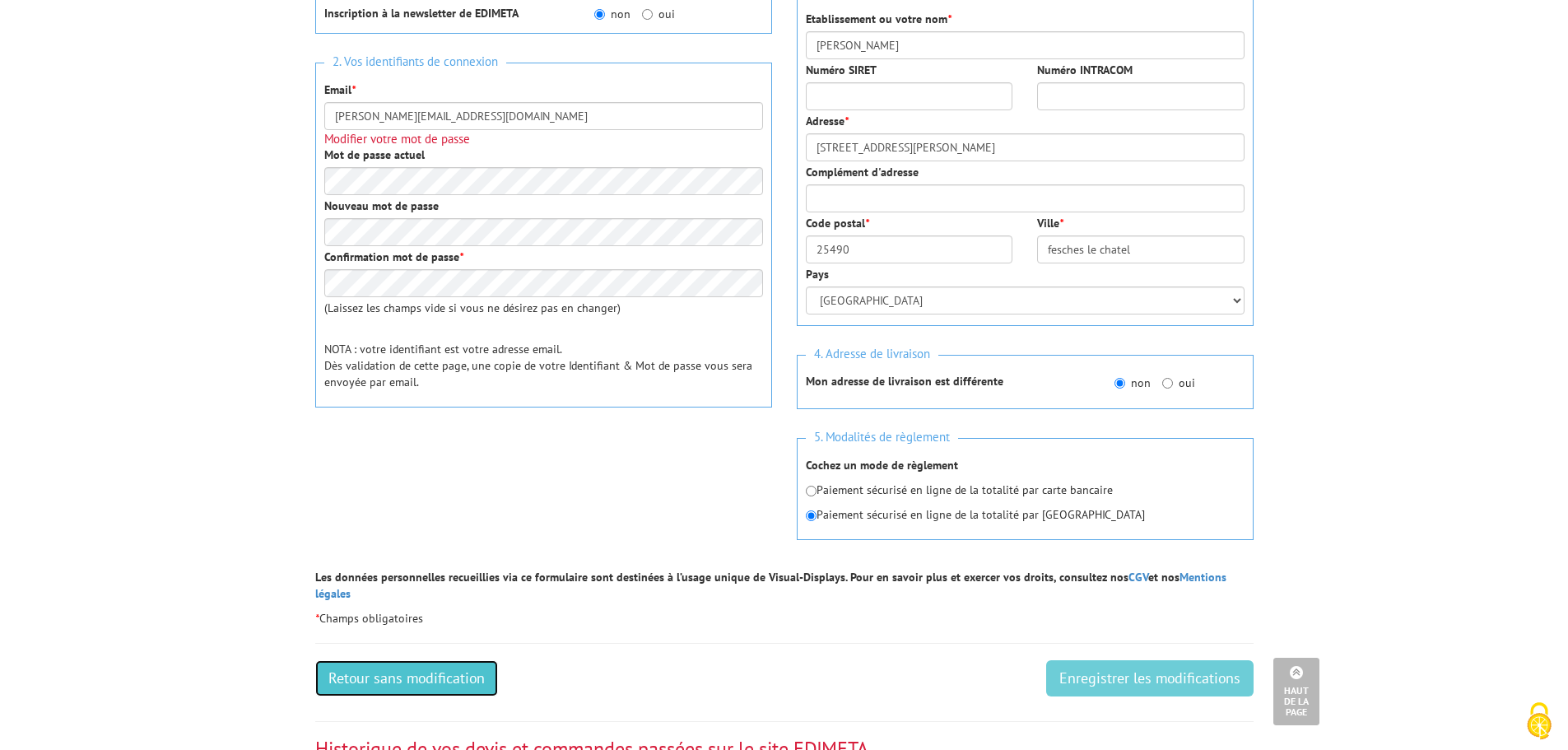
click at [386, 663] on link "Retour sans modification" at bounding box center [406, 677] width 183 height 36
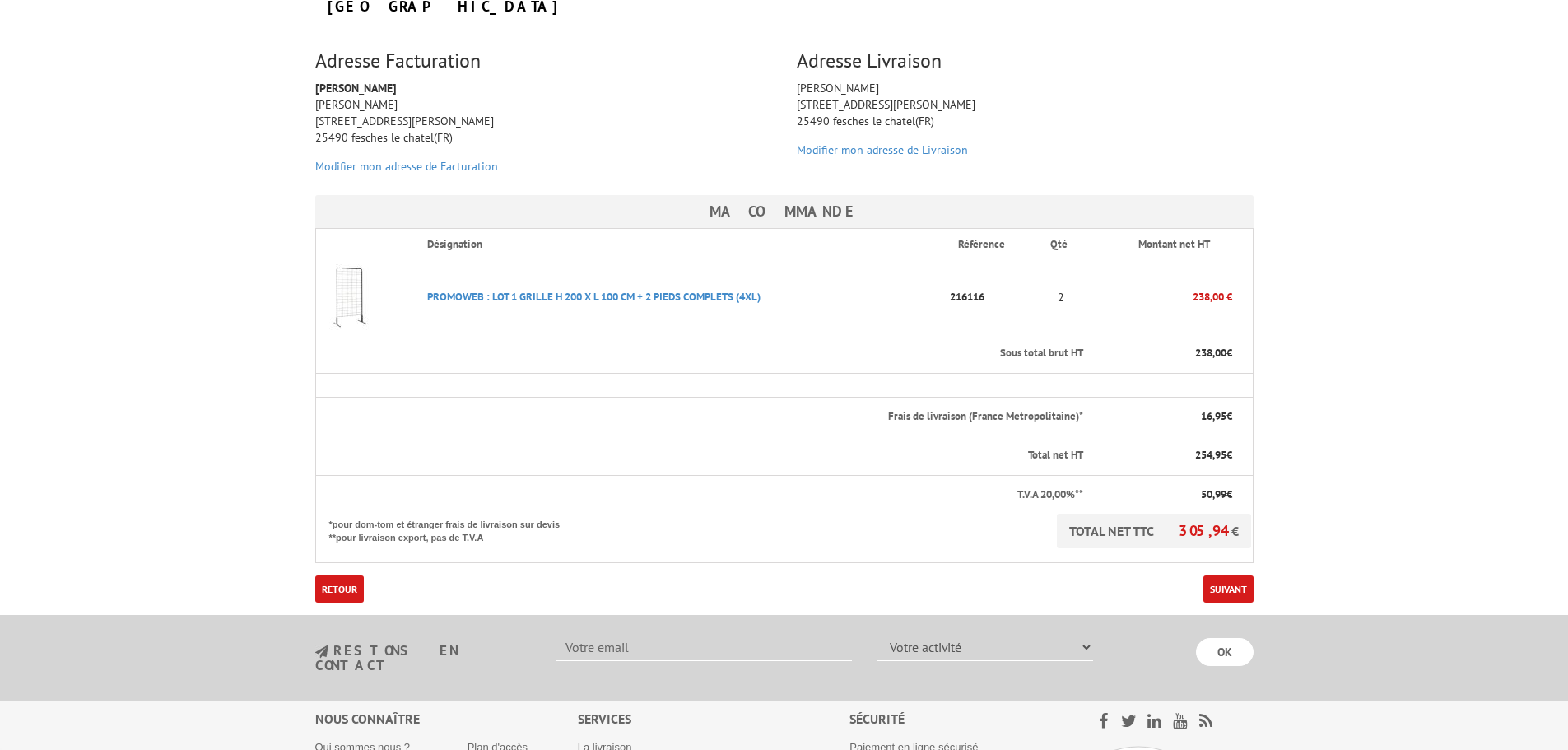
scroll to position [247, 0]
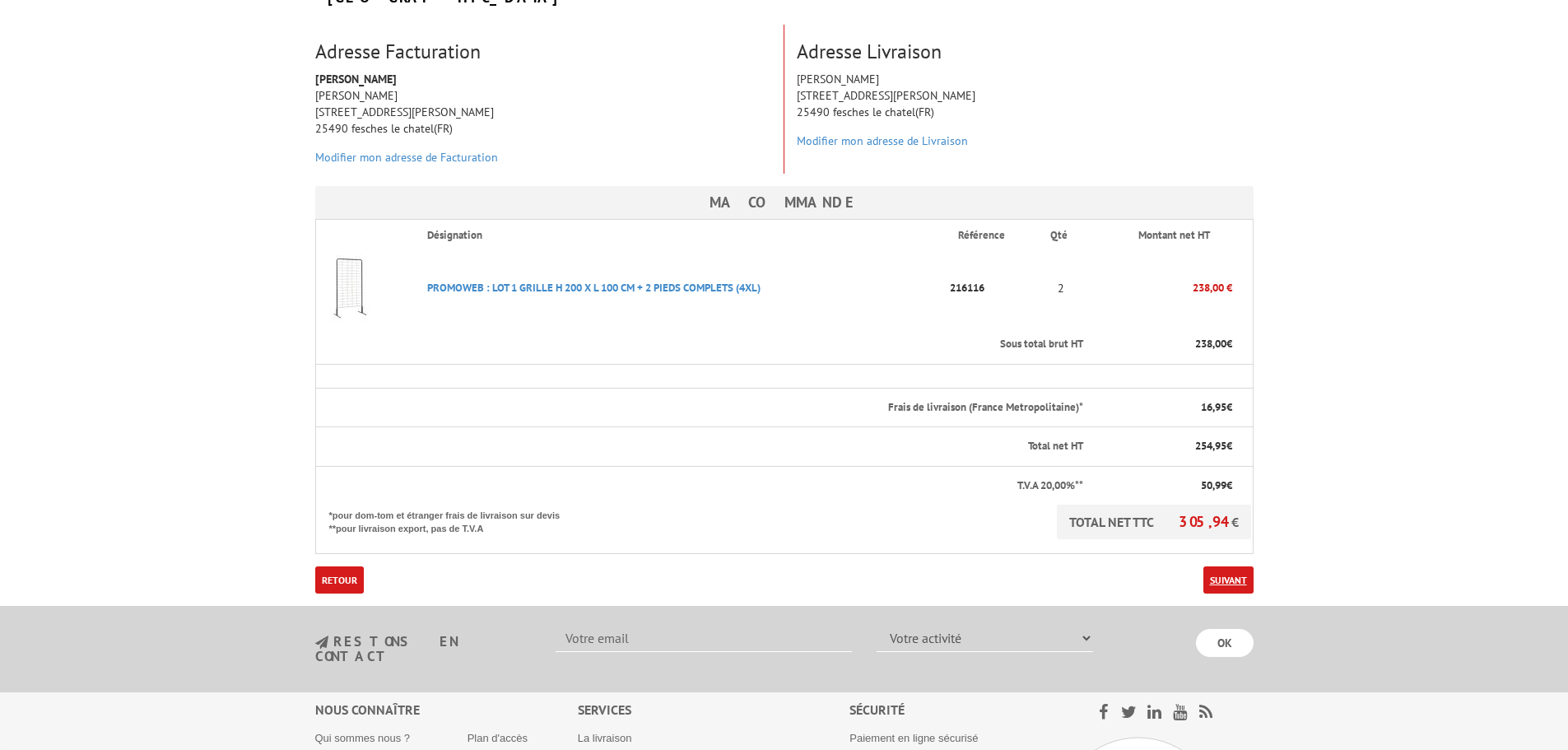
click at [1233, 567] on link "Suivant" at bounding box center [1228, 580] width 50 height 27
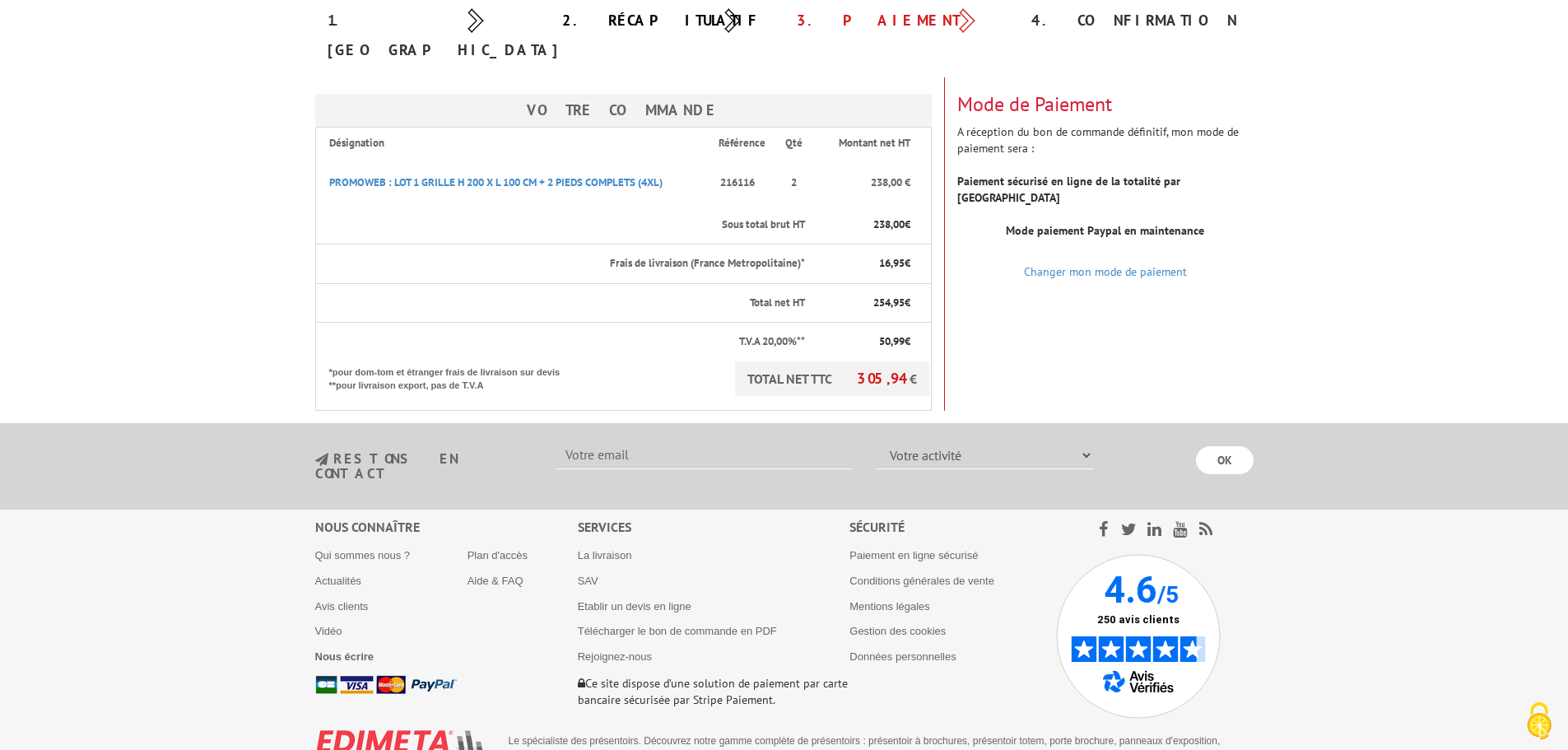
scroll to position [205, 0]
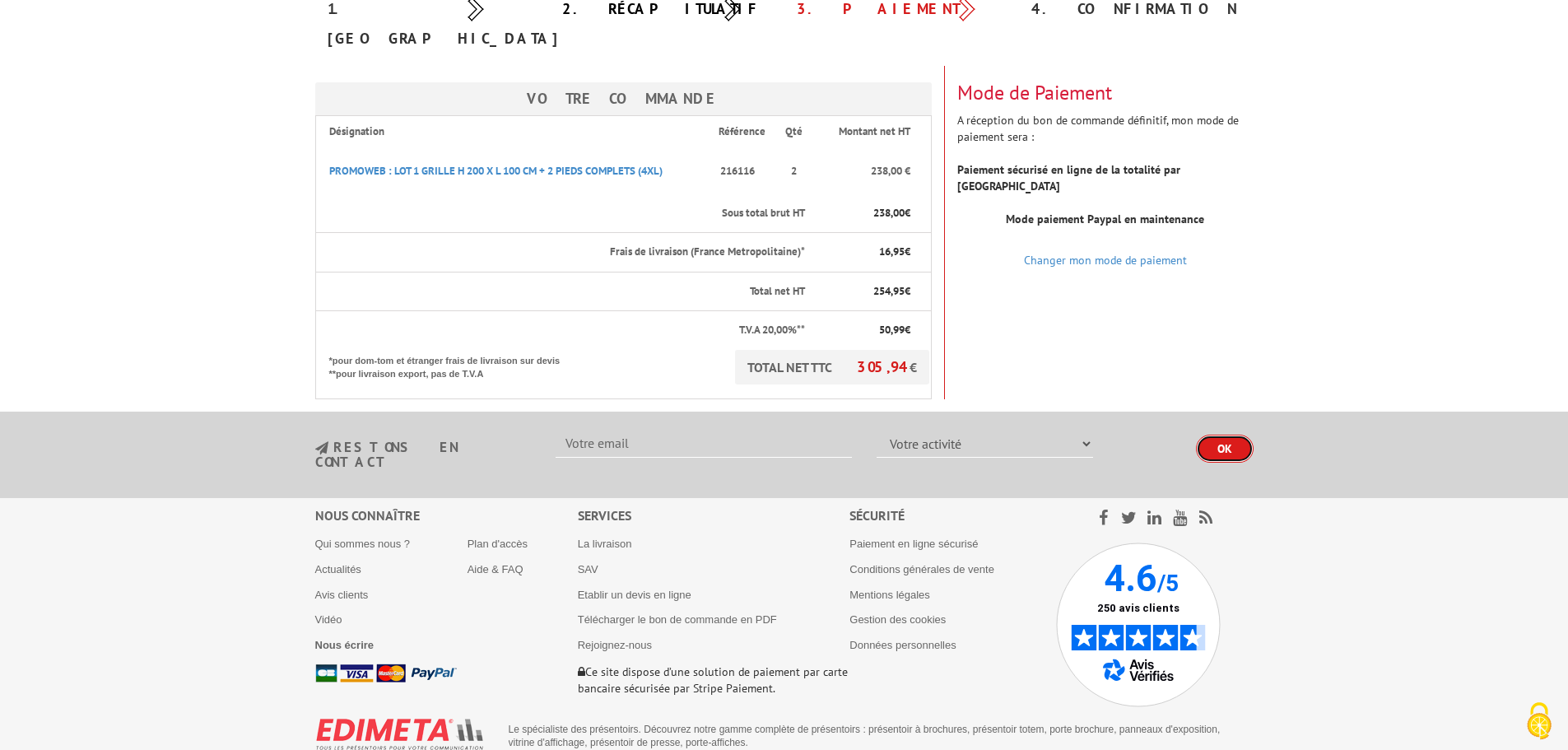
click at [1204, 435] on input "OK" at bounding box center [1224, 449] width 57 height 28
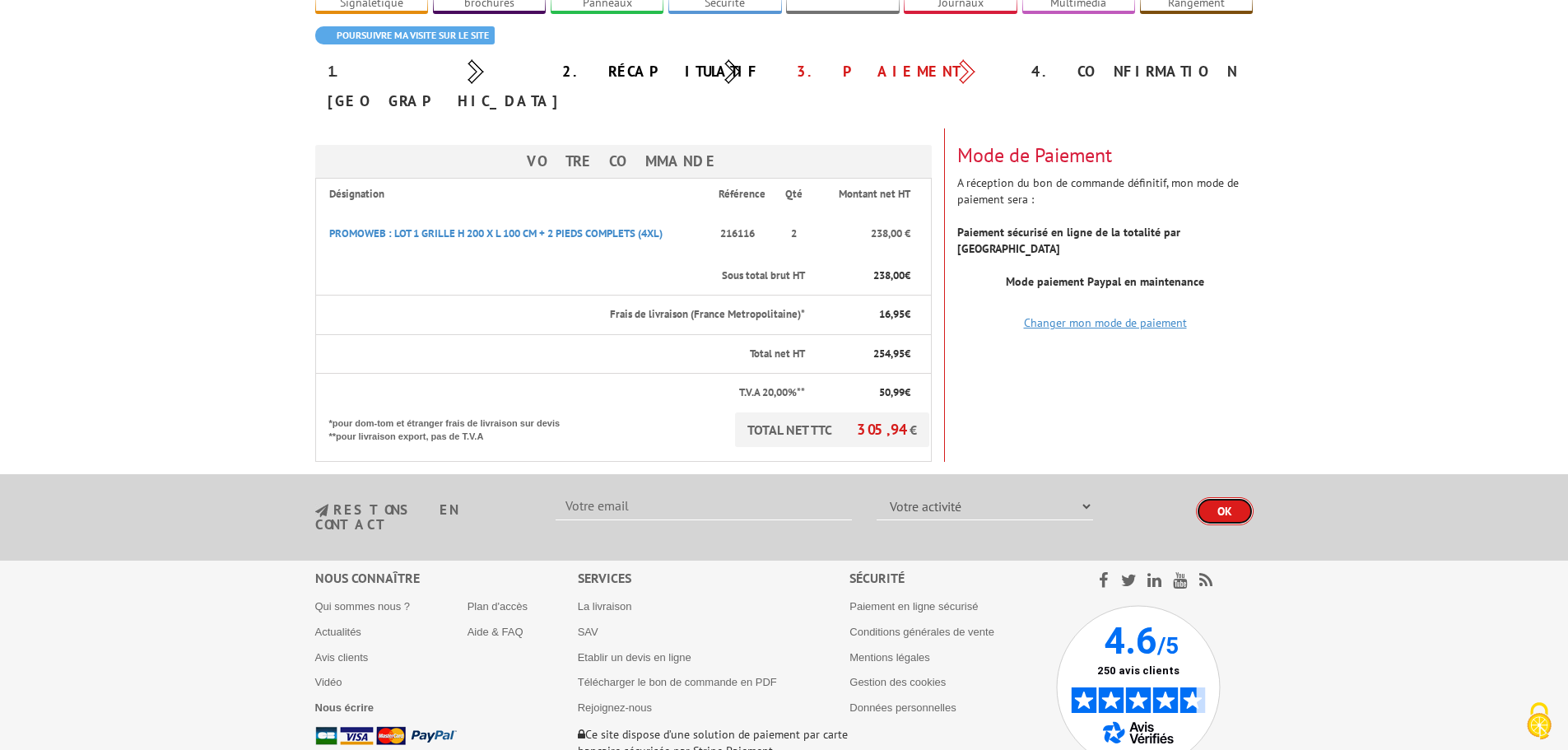
scroll to position [165, 0]
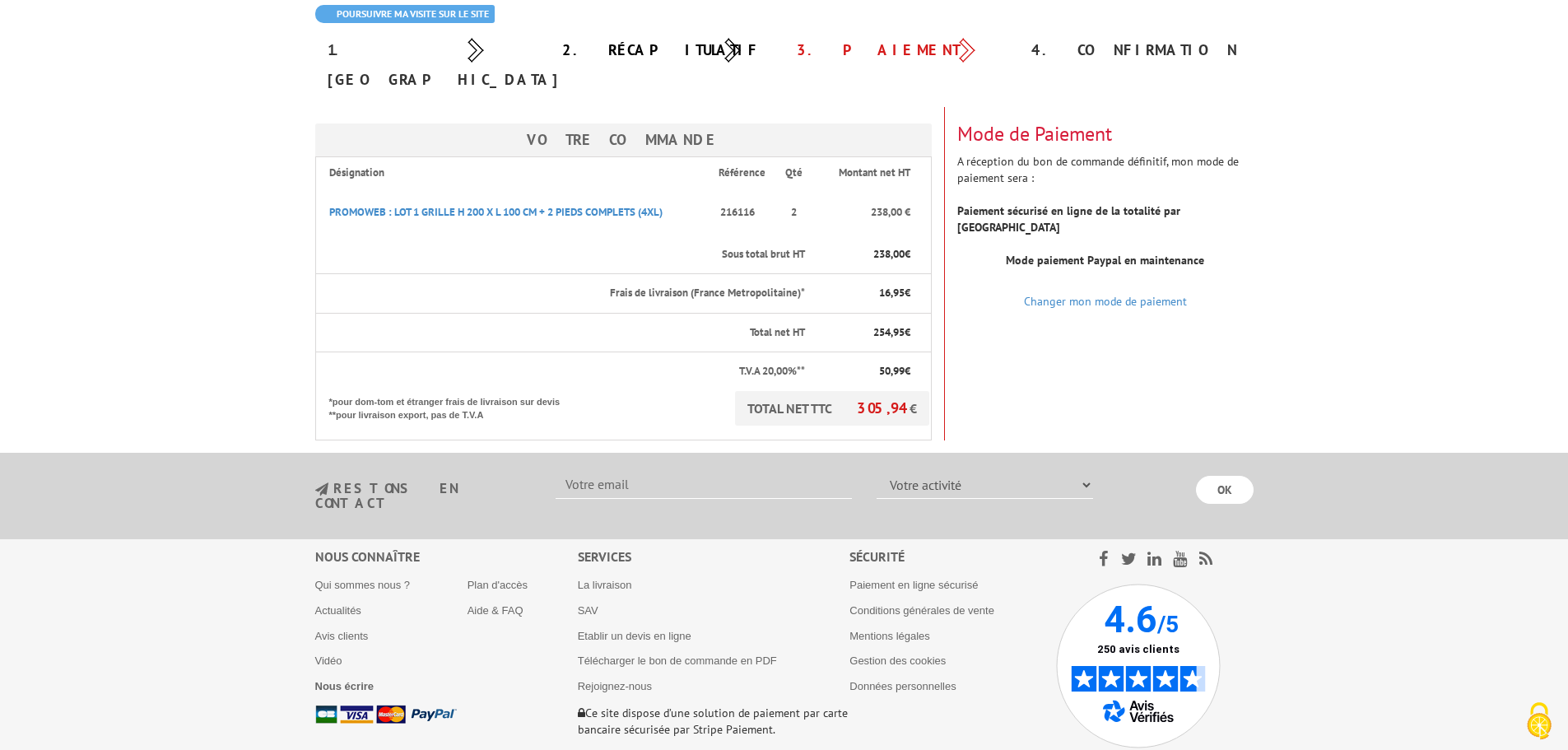
click at [658, 471] on input "text" at bounding box center [704, 484] width 296 height 28
click at [1058, 471] on select "Votre activité Administrations et collectivités Magasins et commerces Entrepris…" at bounding box center [984, 484] width 216 height 28
select select "879"
click at [876, 471] on select "Votre activité Administrations et collectivités Magasins et commerces Entrepris…" at bounding box center [984, 484] width 216 height 28
click at [1212, 476] on input "OK" at bounding box center [1224, 489] width 57 height 28
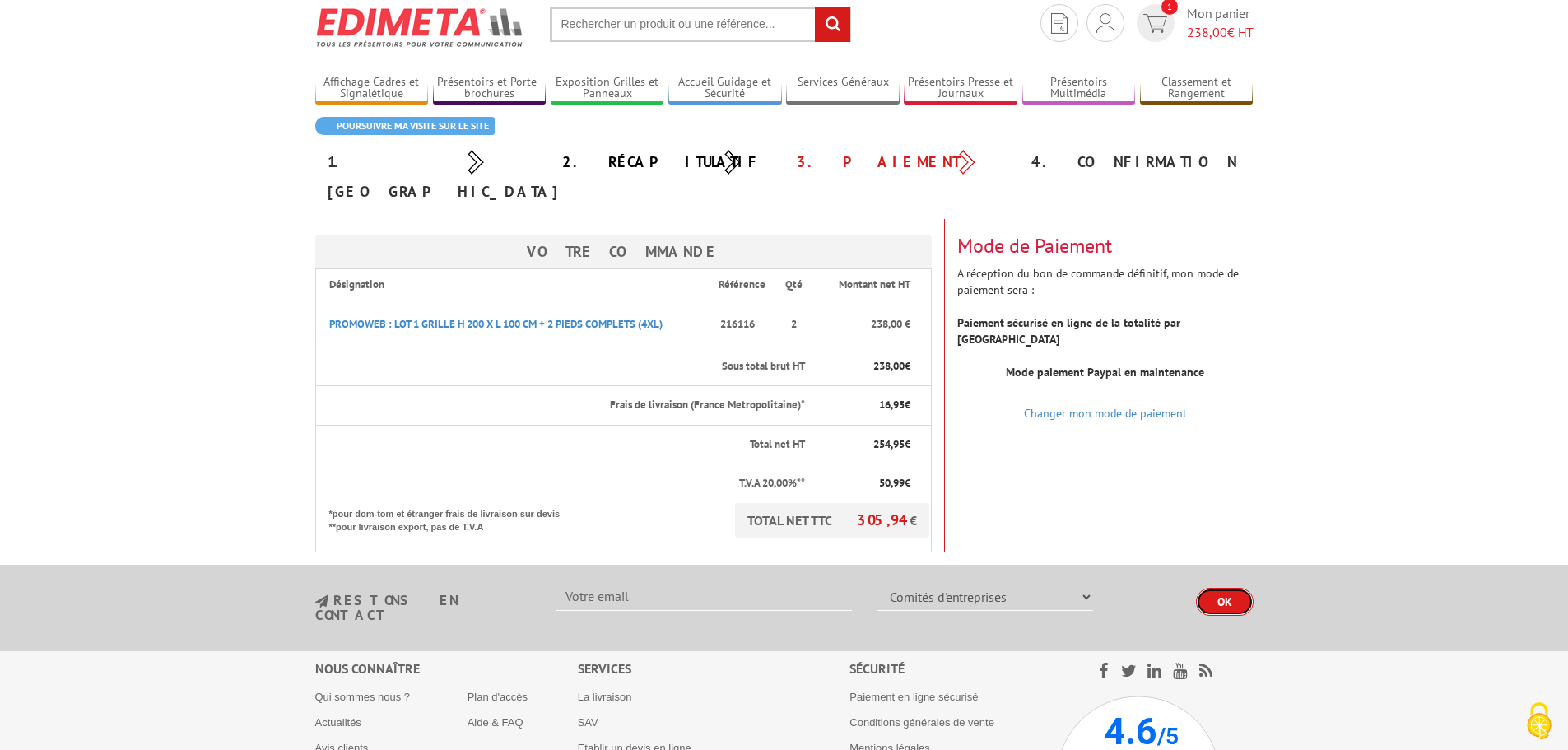
scroll to position [205, 0]
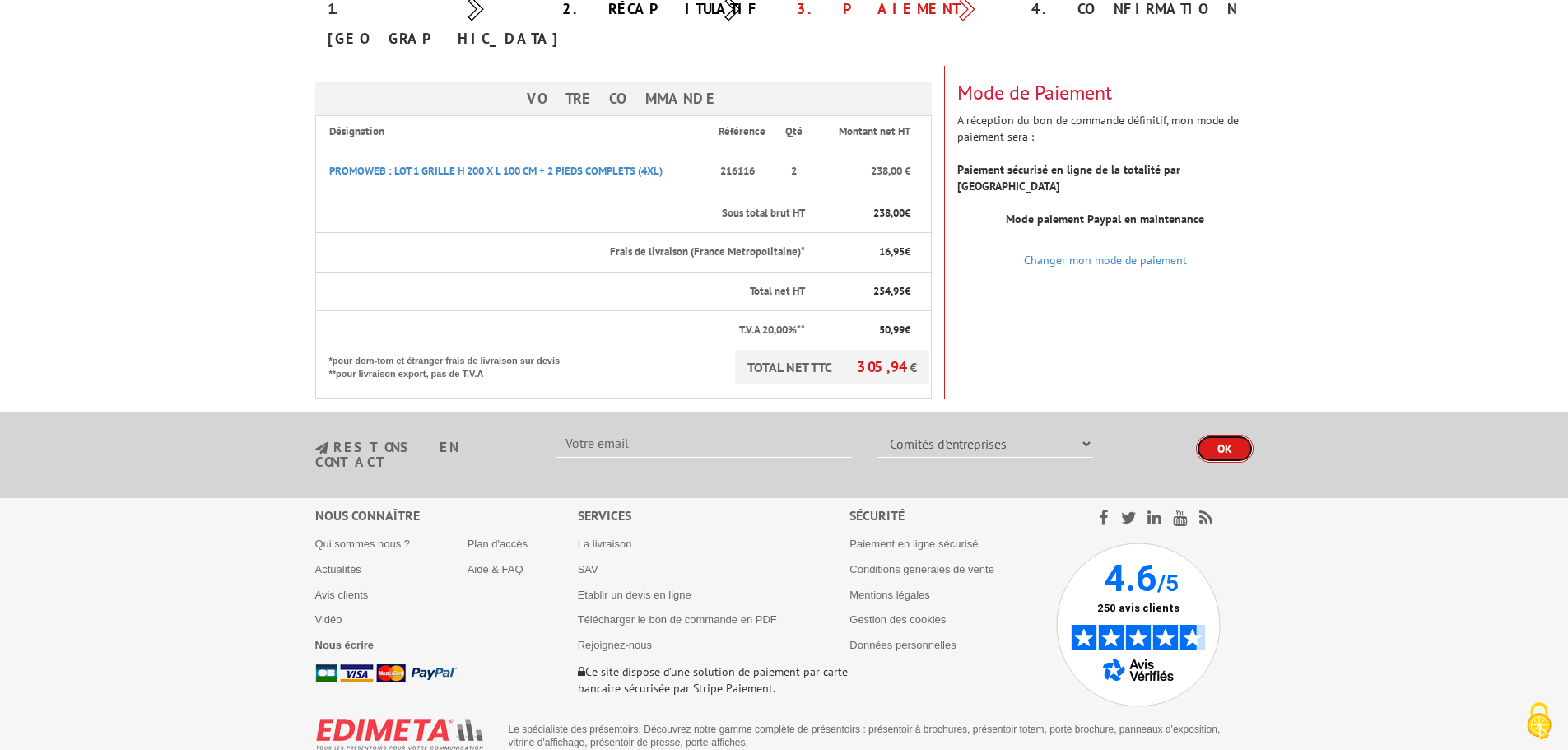
click at [1218, 435] on input "OK" at bounding box center [1224, 449] width 57 height 28
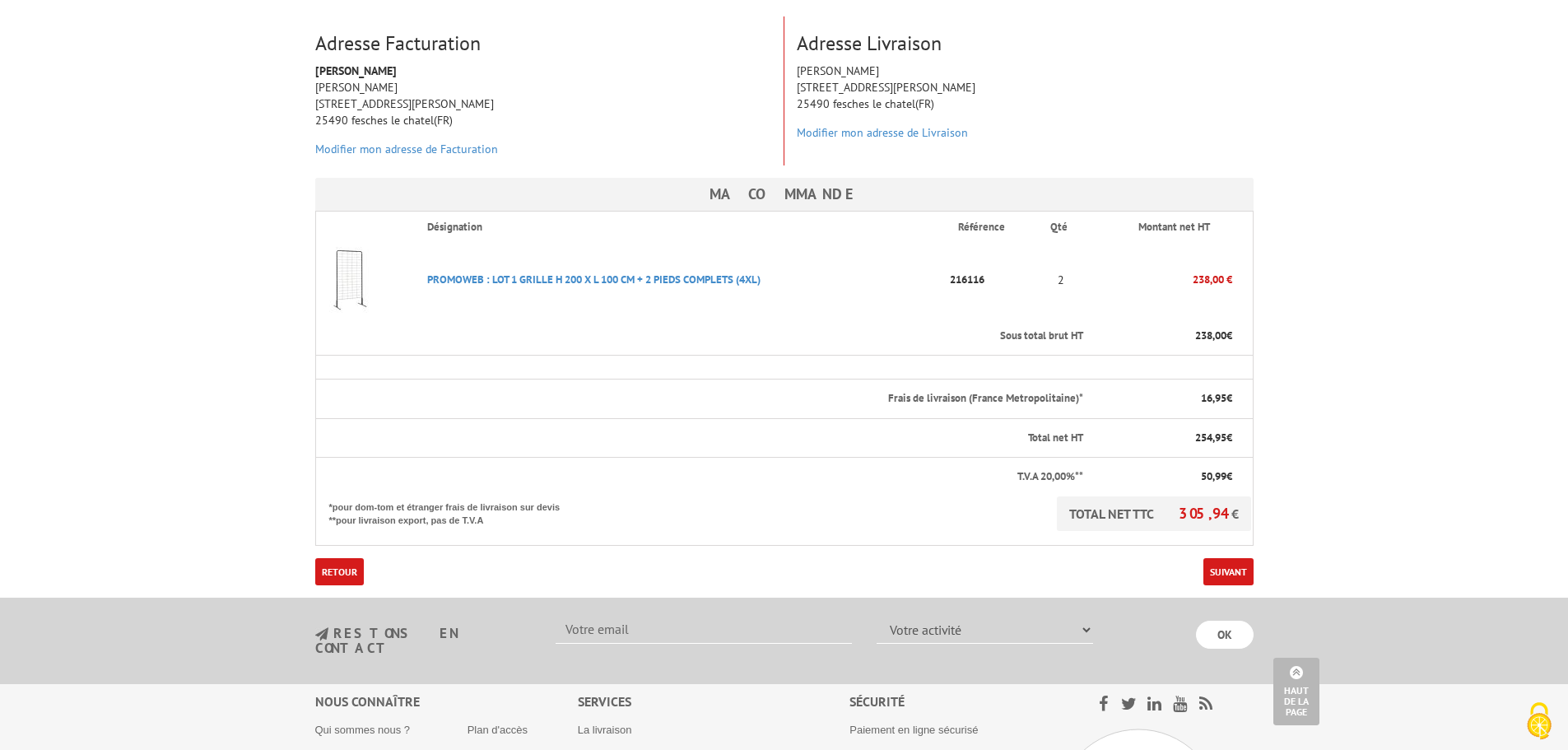
scroll to position [195, 0]
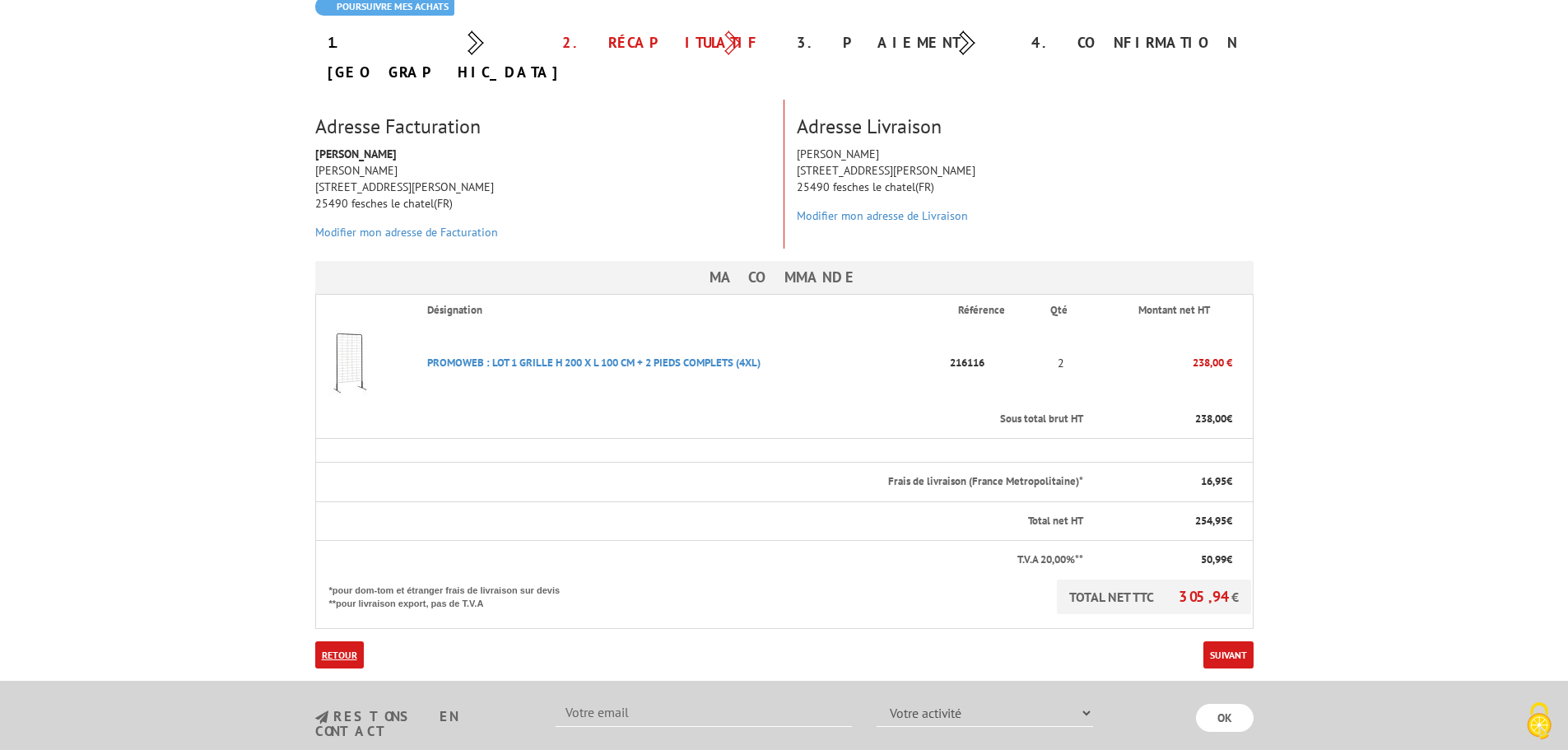
click at [337, 641] on link "Retour" at bounding box center [339, 655] width 48 height 27
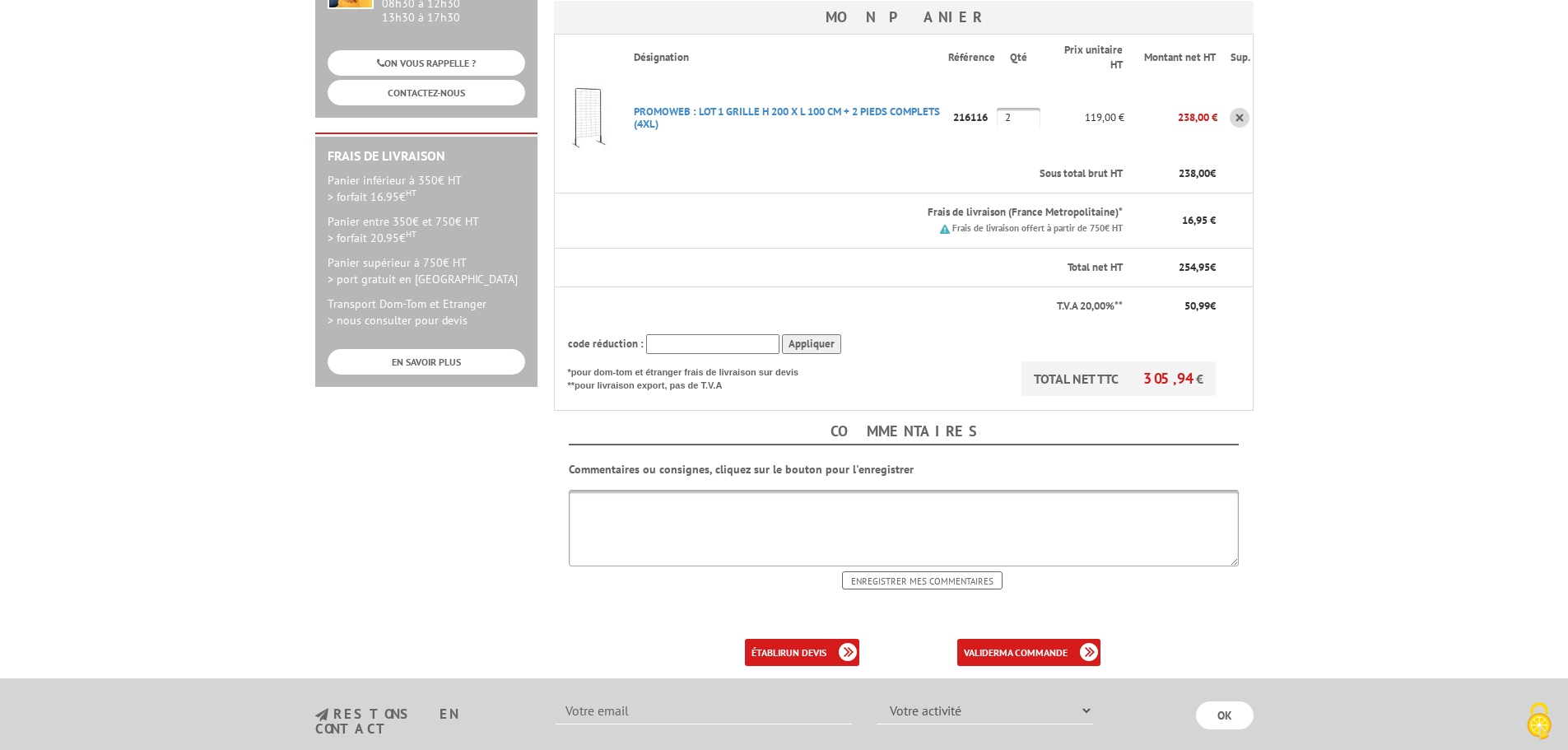
scroll to position [412, 0]
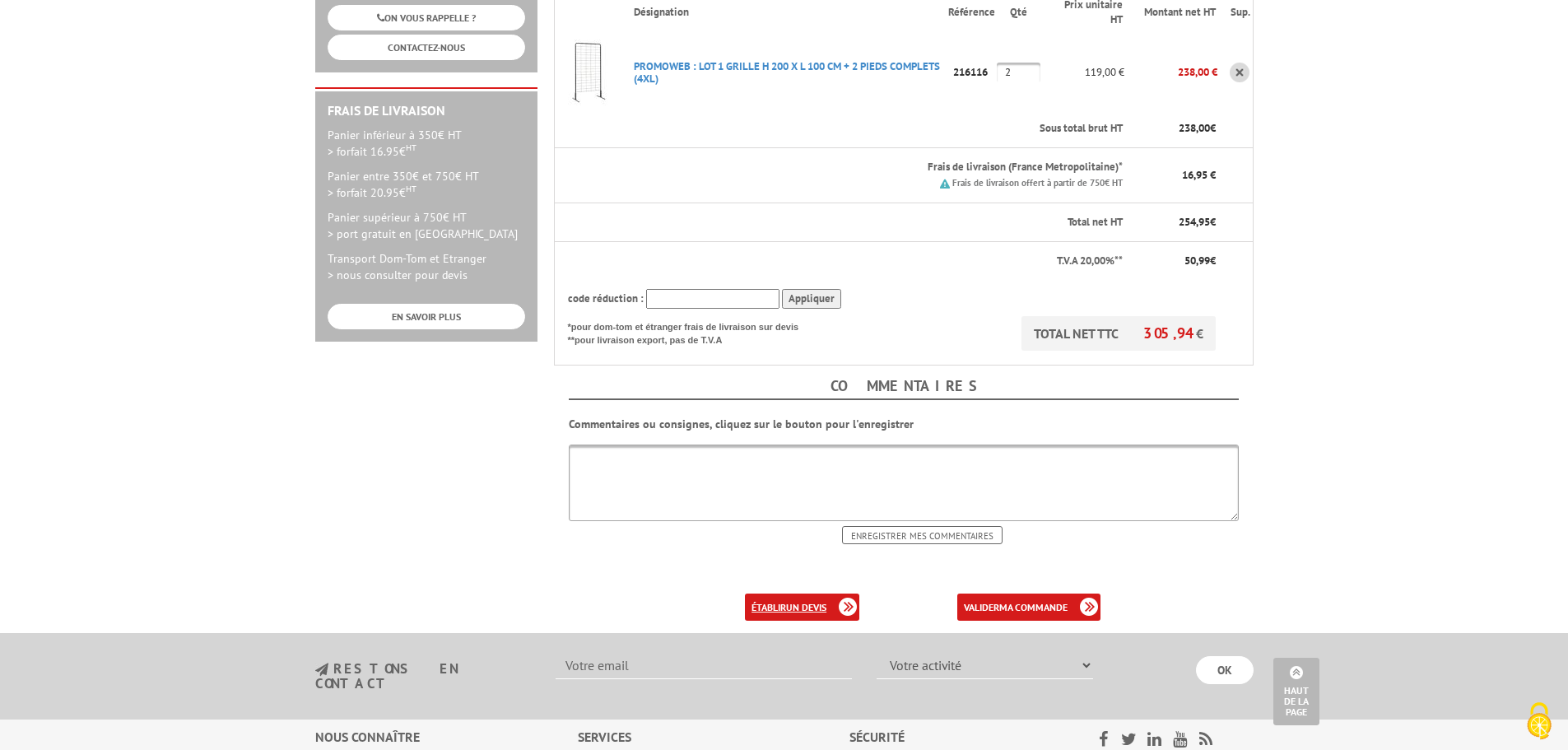
click at [799, 601] on b "un devis" at bounding box center [807, 607] width 41 height 13
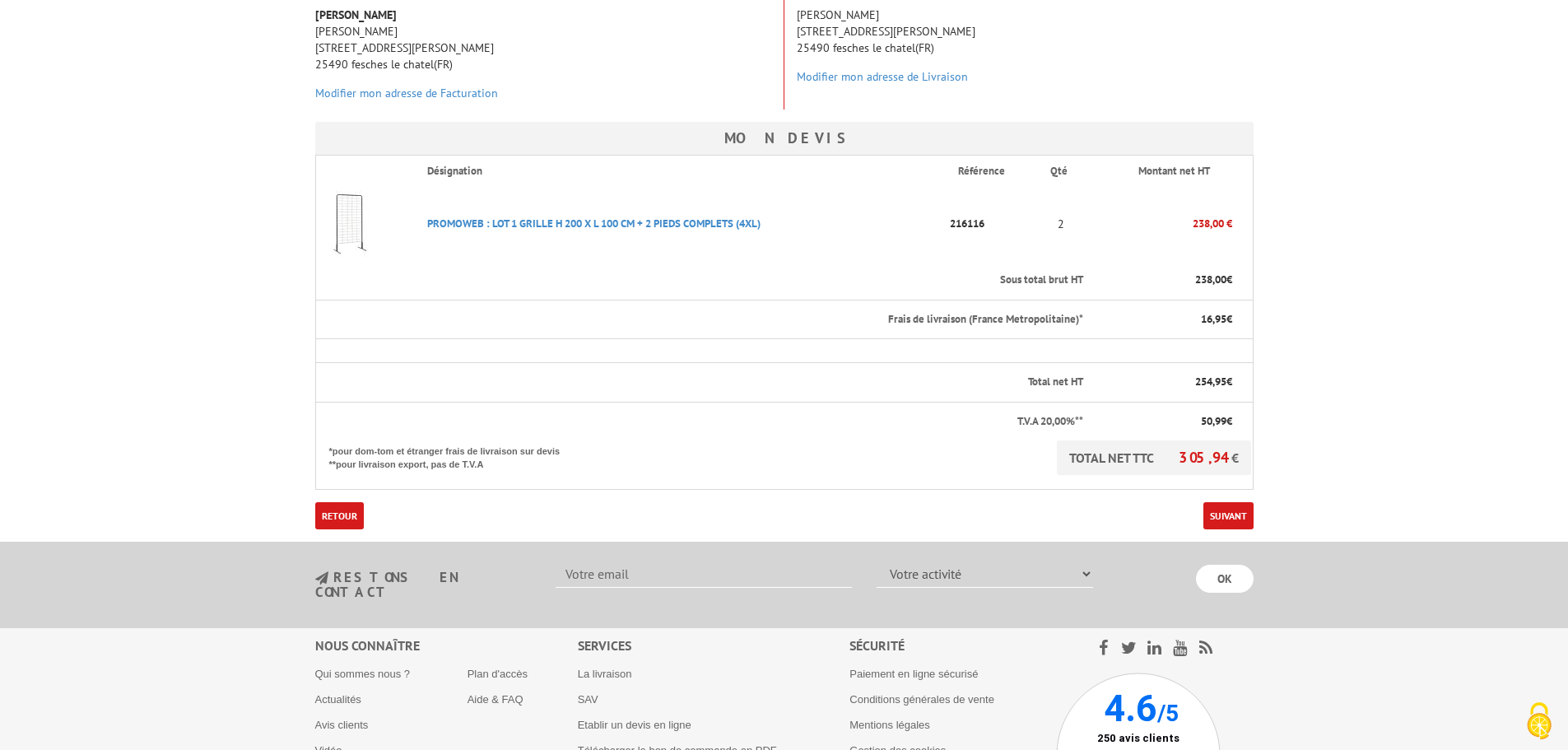
scroll to position [329, 0]
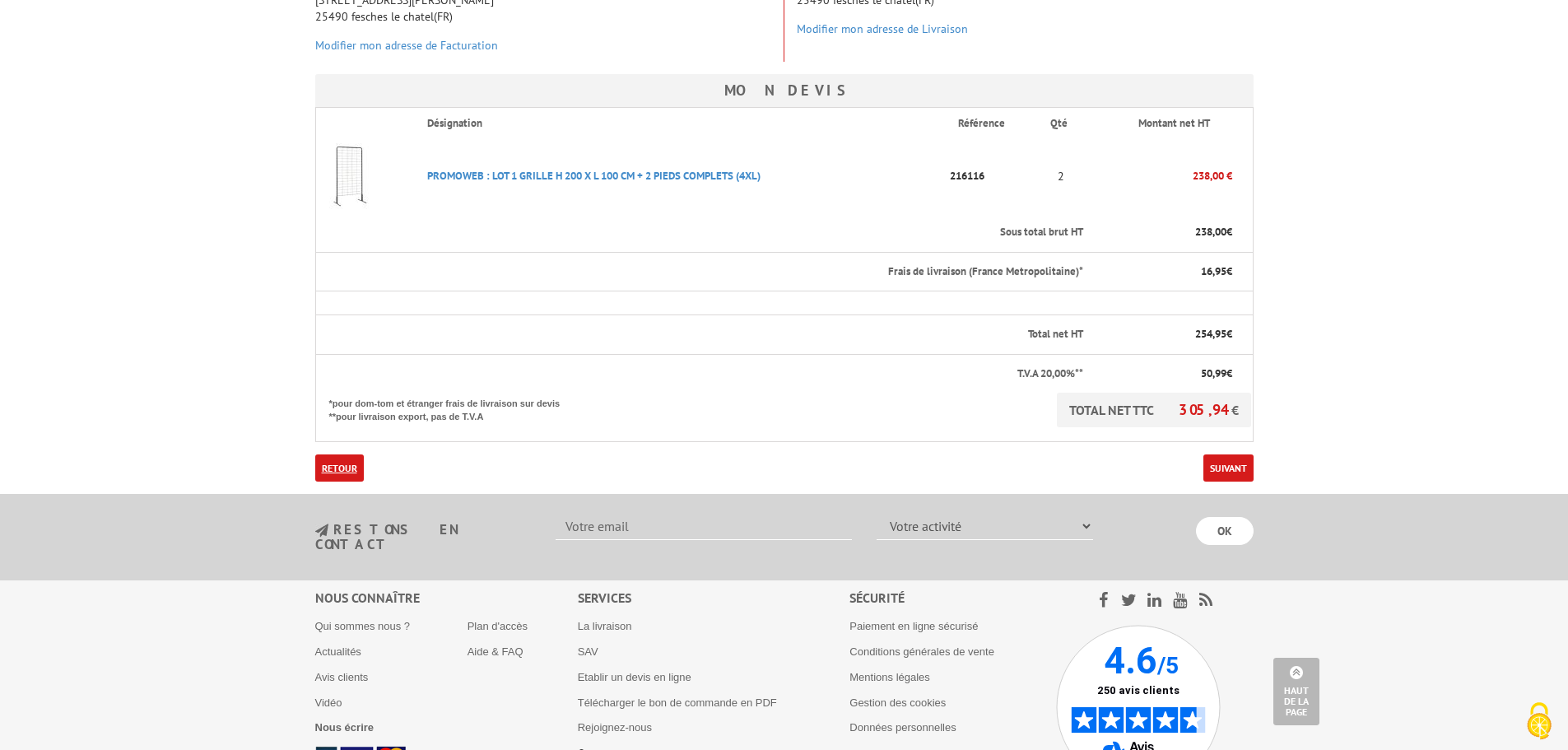
click at [331, 463] on link "Retour" at bounding box center [339, 468] width 48 height 27
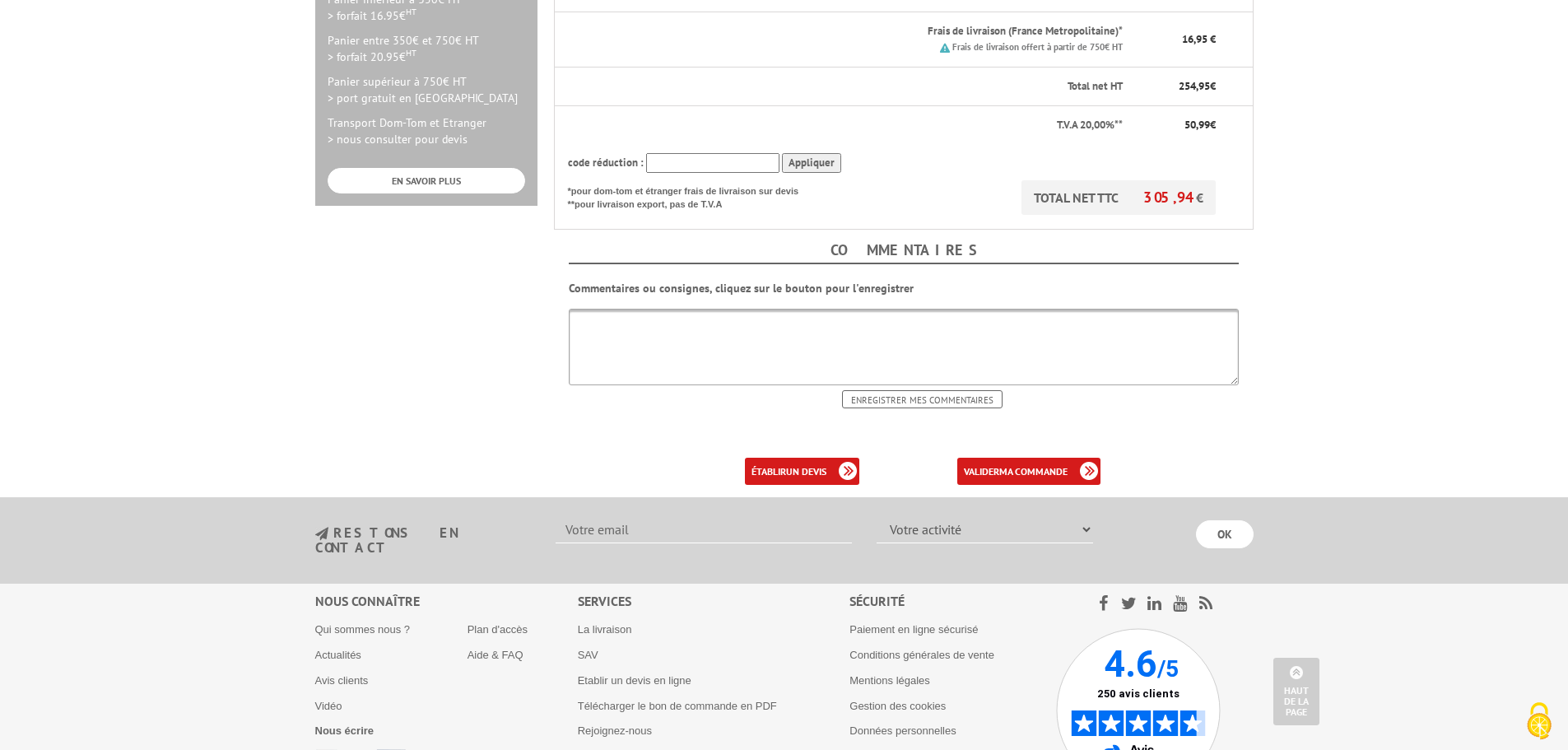
scroll to position [577, 0]
